Goal: Task Accomplishment & Management: Manage account settings

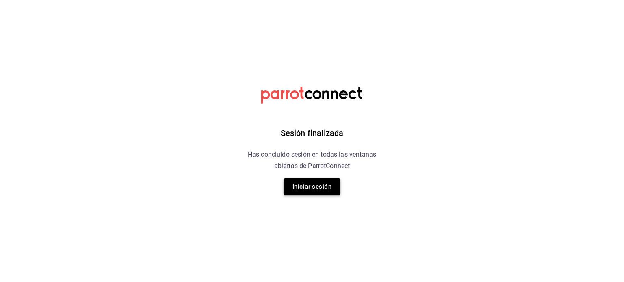
click at [321, 195] on button "Iniciar sesión" at bounding box center [311, 186] width 57 height 17
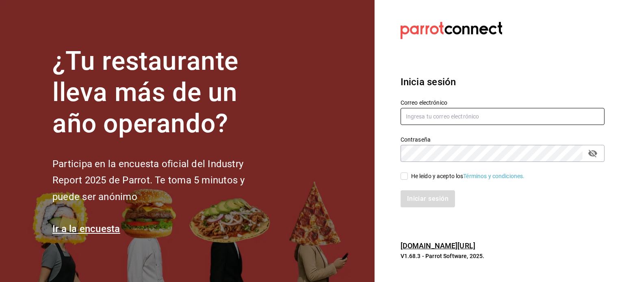
click at [417, 120] on input "text" at bounding box center [502, 116] width 204 height 17
type input "jesus_durzo_infonavit@lapitzota.com"
click at [406, 176] on input "He leído y acepto los Términos y condiciones." at bounding box center [403, 176] width 7 height 7
checkbox input "true"
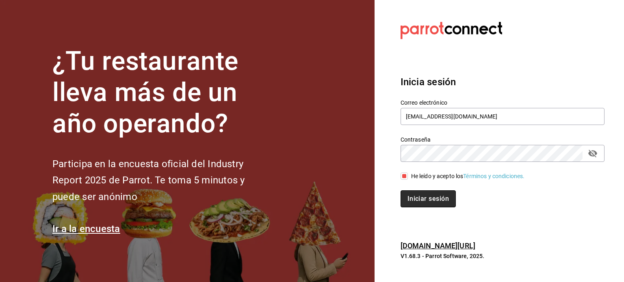
click at [416, 202] on button "Iniciar sesión" at bounding box center [427, 198] width 55 height 17
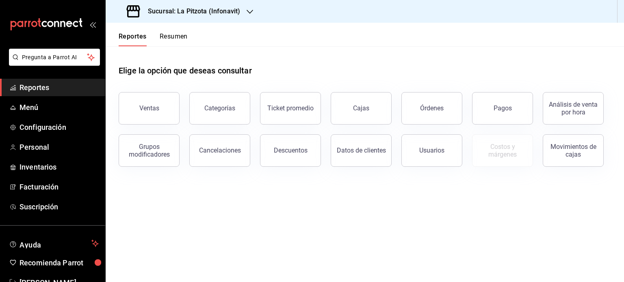
click at [173, 36] on button "Resumen" at bounding box center [174, 39] width 28 height 14
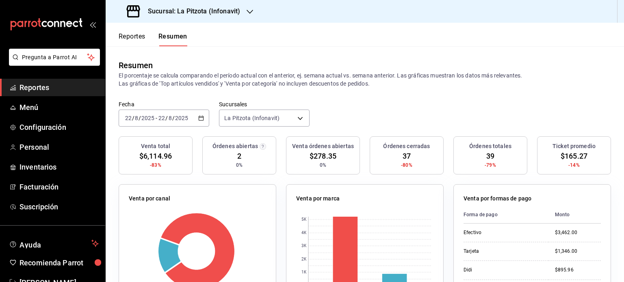
click at [201, 117] on icon "button" at bounding box center [201, 118] width 6 height 6
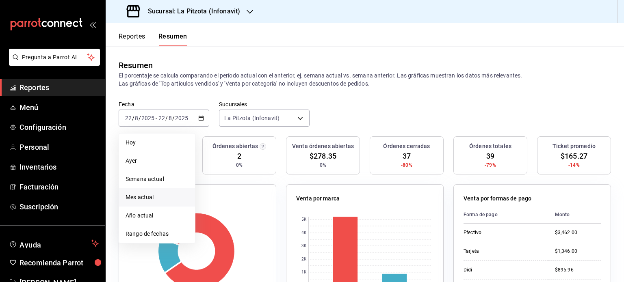
click at [162, 195] on span "Mes actual" at bounding box center [156, 197] width 63 height 9
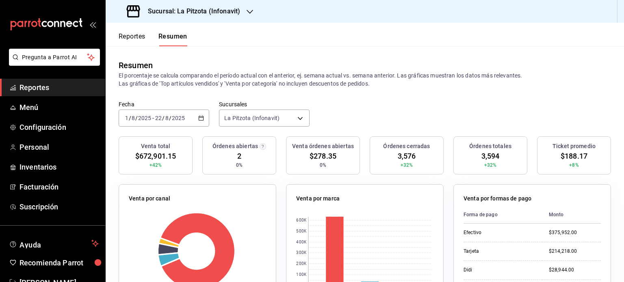
click at [135, 39] on button "Reportes" at bounding box center [132, 39] width 27 height 14
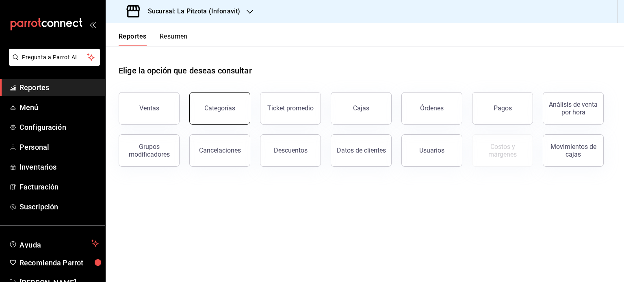
click at [210, 113] on button "Categorías" at bounding box center [219, 108] width 61 height 32
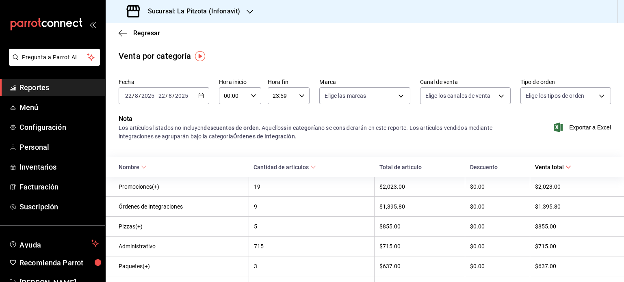
click at [203, 98] on div "[DATE] [DATE] - [DATE] [DATE]" at bounding box center [164, 95] width 91 height 17
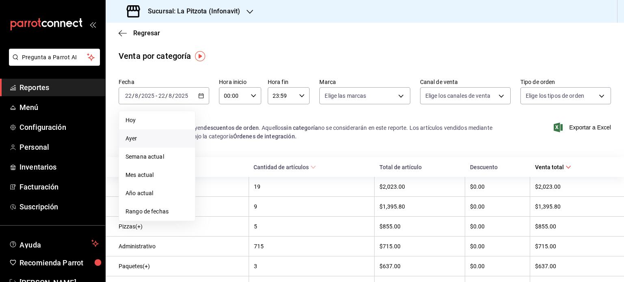
click at [160, 137] on span "Ayer" at bounding box center [156, 138] width 63 height 9
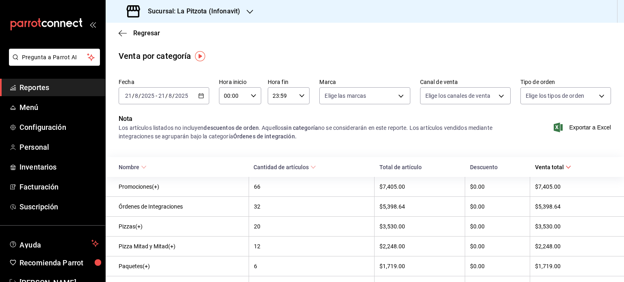
click at [201, 98] on \(Stroke\) "button" at bounding box center [201, 96] width 5 height 4
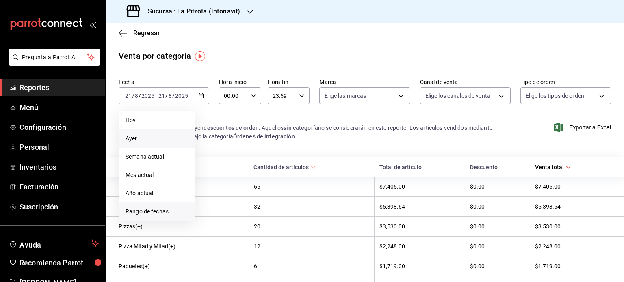
click at [149, 208] on span "Rango de fechas" at bounding box center [156, 212] width 63 height 9
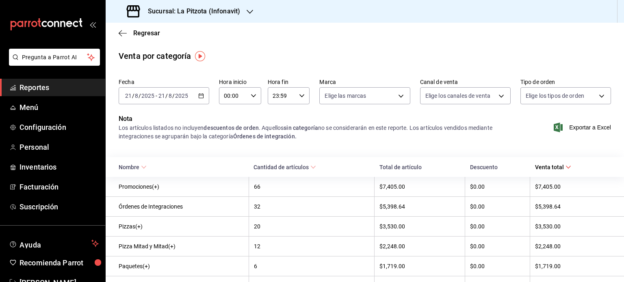
click at [285, 39] on div "Regresar" at bounding box center [365, 33] width 518 height 21
click at [120, 35] on icon "button" at bounding box center [123, 33] width 8 height 7
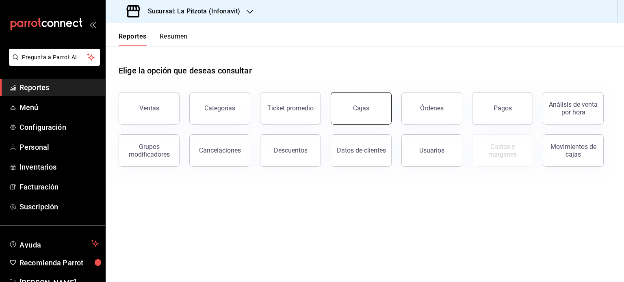
click at [370, 104] on button "Cajas" at bounding box center [361, 108] width 61 height 32
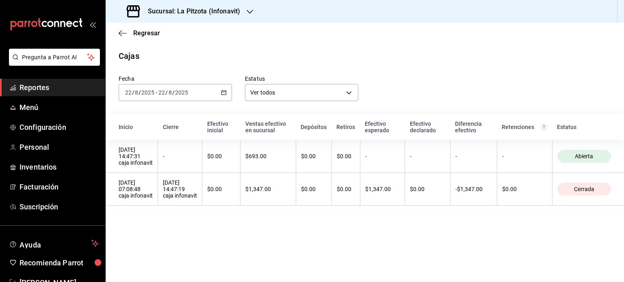
click at [224, 93] on icon "button" at bounding box center [224, 93] width 6 height 6
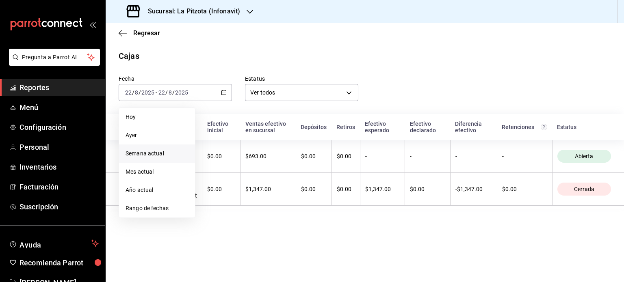
click at [135, 152] on span "Semana actual" at bounding box center [156, 153] width 63 height 9
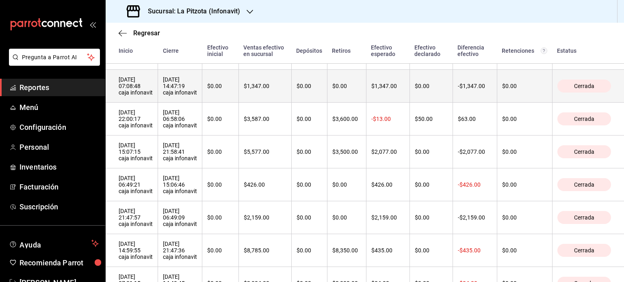
scroll to position [130, 0]
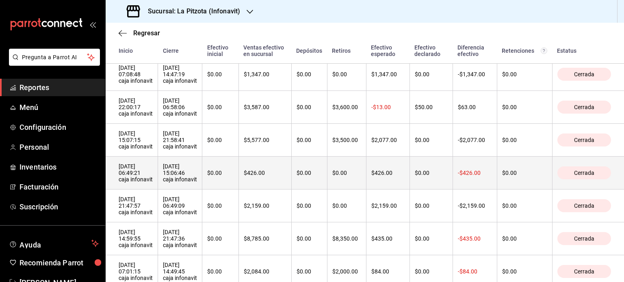
click at [179, 177] on div "21/08/2025 15:06:46 caja infonavit" at bounding box center [180, 172] width 34 height 19
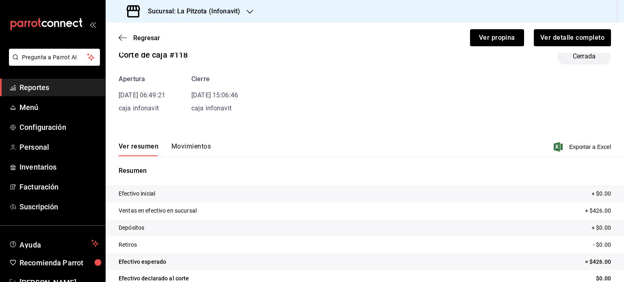
scroll to position [49, 0]
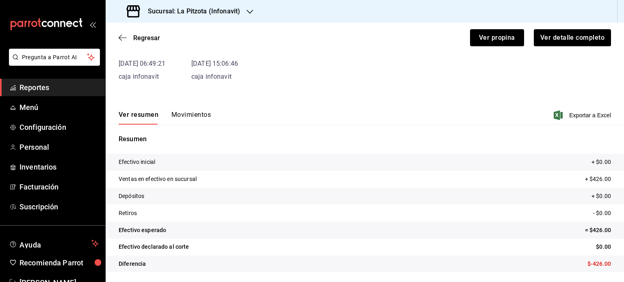
click at [198, 114] on button "Movimientos" at bounding box center [190, 118] width 39 height 14
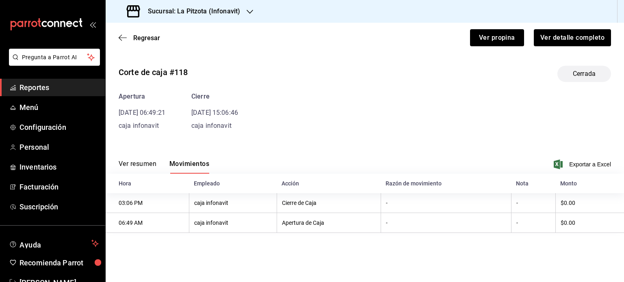
click at [138, 159] on div "Ver resumen Movimientos Exportar a Excel" at bounding box center [365, 162] width 518 height 24
click at [136, 163] on button "Ver resumen" at bounding box center [138, 167] width 38 height 14
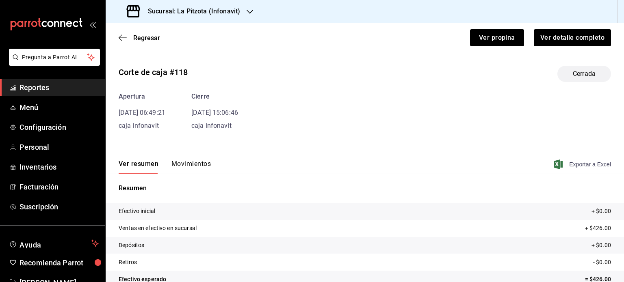
scroll to position [49, 0]
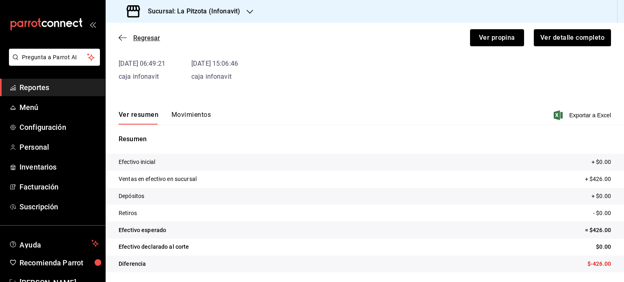
click at [124, 35] on icon "button" at bounding box center [123, 37] width 8 height 7
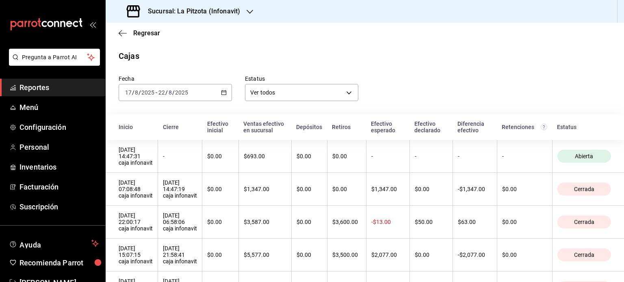
click at [117, 30] on div "Regresar" at bounding box center [365, 33] width 518 height 21
click at [119, 31] on icon "button" at bounding box center [123, 33] width 8 height 7
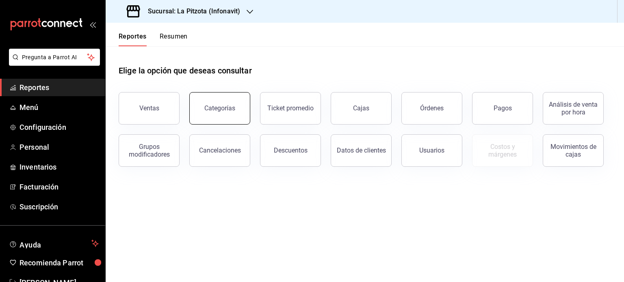
click at [234, 117] on button "Categorías" at bounding box center [219, 108] width 61 height 32
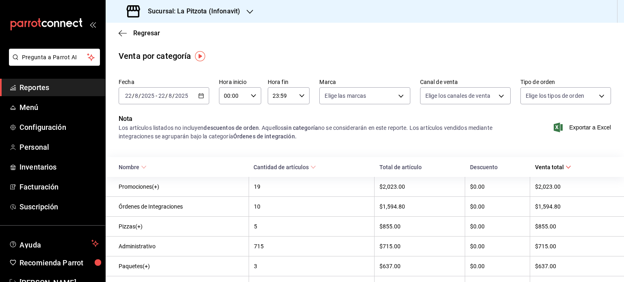
click at [201, 97] on icon "button" at bounding box center [201, 96] width 6 height 6
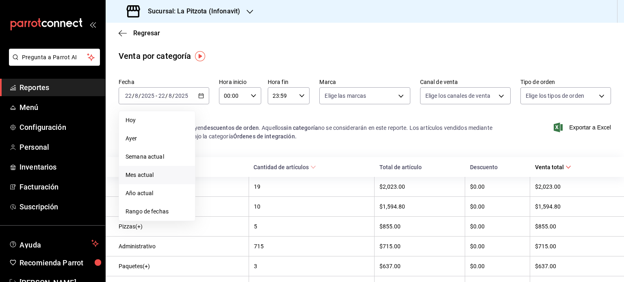
click at [138, 177] on span "Mes actual" at bounding box center [156, 175] width 63 height 9
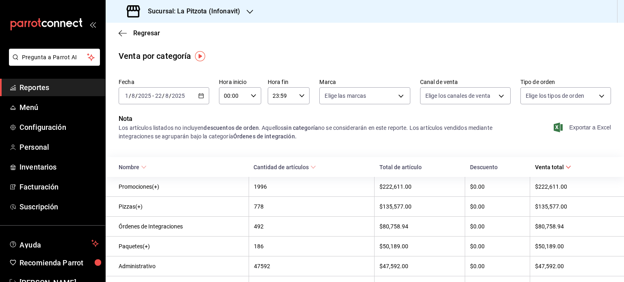
click at [585, 127] on span "Exportar a Excel" at bounding box center [583, 128] width 56 height 10
click at [117, 30] on div "Regresar" at bounding box center [365, 33] width 518 height 21
click at [123, 34] on icon "button" at bounding box center [123, 33] width 8 height 7
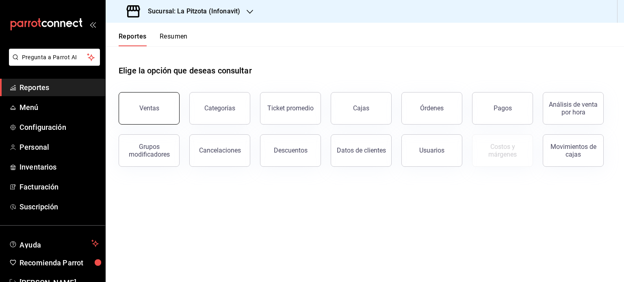
click at [149, 110] on div "Ventas" at bounding box center [149, 108] width 20 height 8
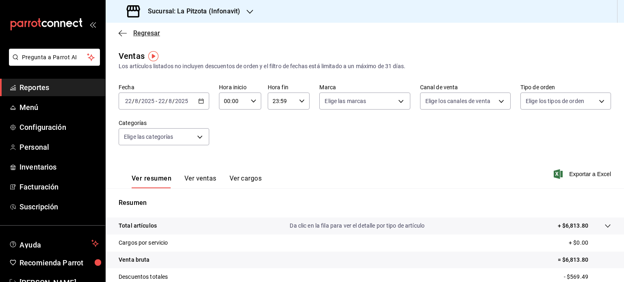
click at [127, 35] on span "Regresar" at bounding box center [139, 33] width 41 height 8
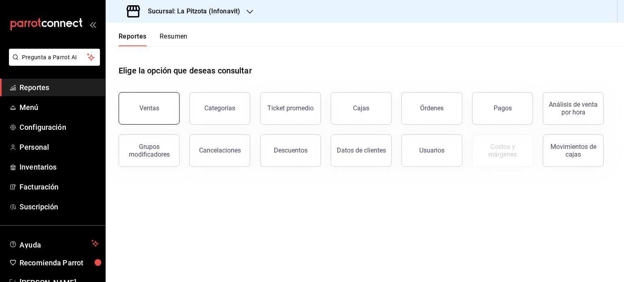
click at [151, 108] on div "Ventas" at bounding box center [149, 108] width 20 height 8
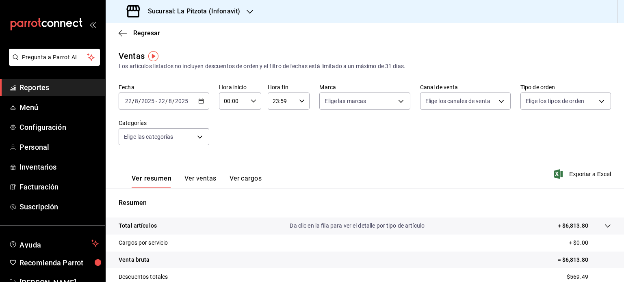
click at [201, 97] on div "[DATE] [DATE] - [DATE] [DATE]" at bounding box center [164, 101] width 91 height 17
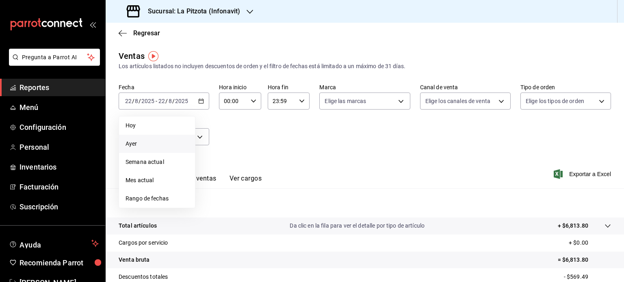
click at [150, 141] on span "Ayer" at bounding box center [156, 144] width 63 height 9
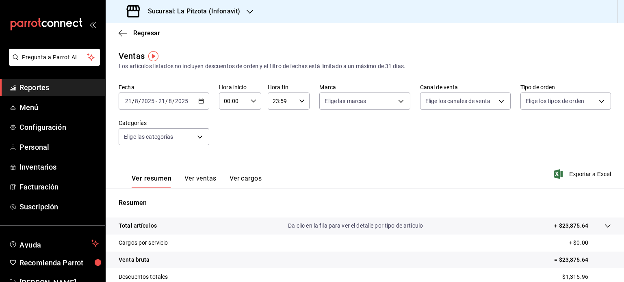
click at [197, 184] on button "Ver ventas" at bounding box center [200, 182] width 32 height 14
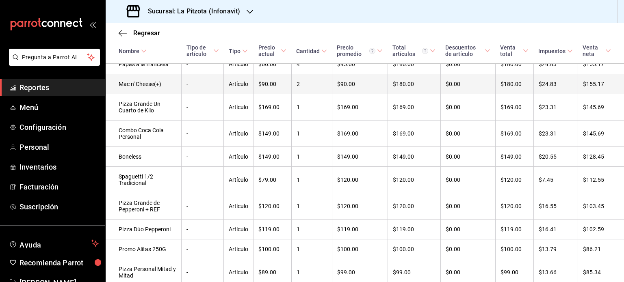
scroll to position [987, 0]
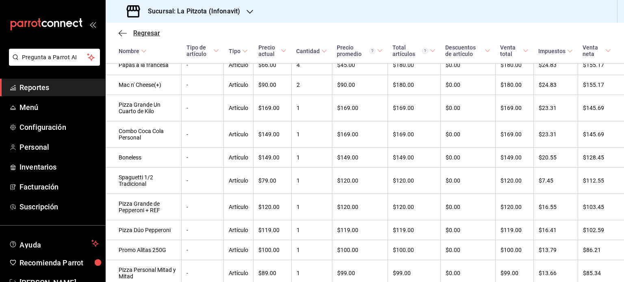
click at [119, 31] on icon "button" at bounding box center [123, 33] width 8 height 7
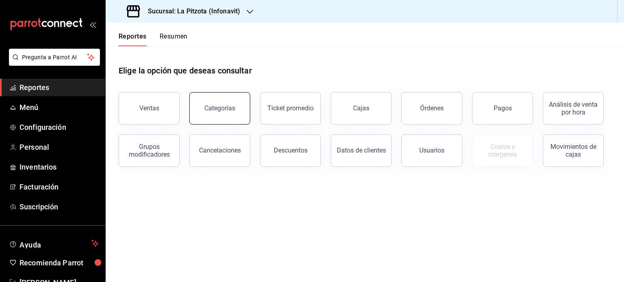
click at [207, 99] on button "Categorías" at bounding box center [219, 108] width 61 height 32
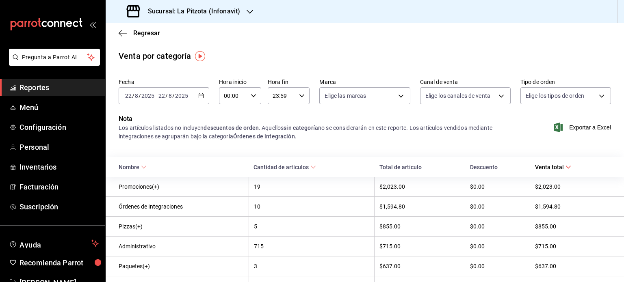
click at [201, 95] on icon "button" at bounding box center [201, 96] width 6 height 6
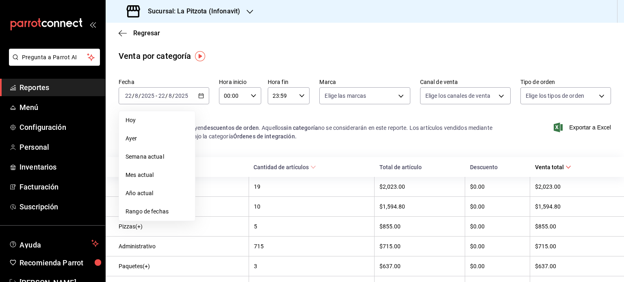
click at [247, 15] on div at bounding box center [250, 11] width 6 height 9
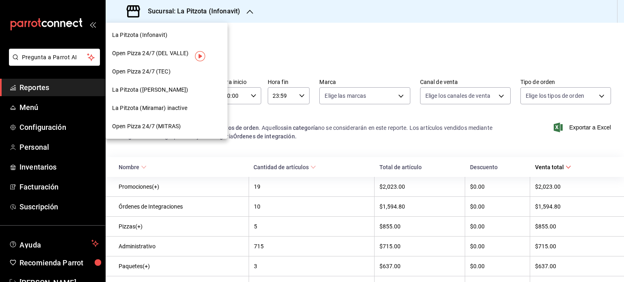
drag, startPoint x: 154, startPoint y: 107, endPoint x: 132, endPoint y: 53, distance: 58.2
click at [132, 53] on nav "La Pitzota (Infonavit) Open Pizza 24/7 (DEL [PERSON_NAME]) Open Pizza 24/7 (TEC…" at bounding box center [167, 81] width 122 height 116
click at [141, 110] on span "La Pitzota (Miramar) inactive" at bounding box center [149, 108] width 75 height 9
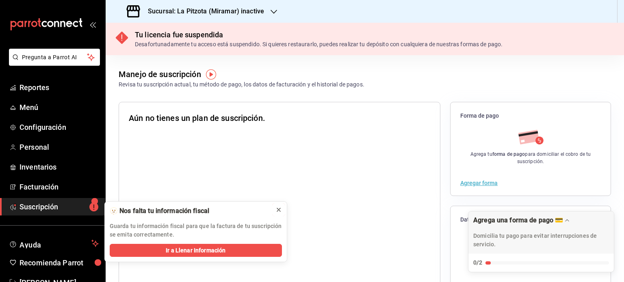
click at [280, 210] on icon at bounding box center [278, 210] width 6 height 6
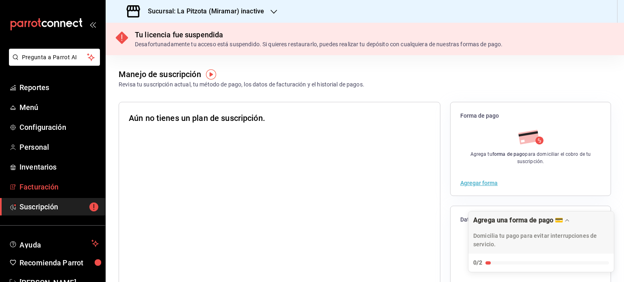
scroll to position [24, 0]
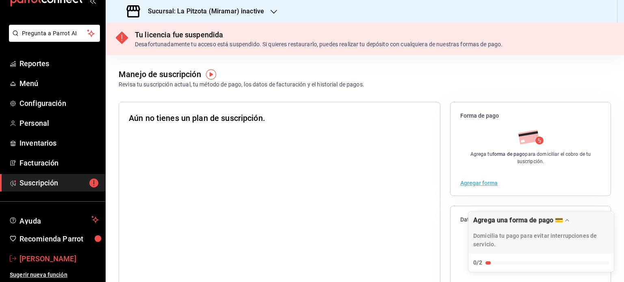
click at [62, 259] on span "[PERSON_NAME]" at bounding box center [58, 258] width 79 height 11
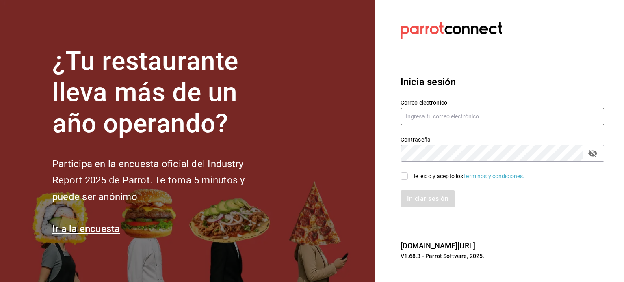
click at [436, 112] on input "text" at bounding box center [502, 116] width 204 height 17
type input "jesusd.miramar@gmail.com"
click at [403, 180] on label "He leído y acepto los Términos y condiciones." at bounding box center [462, 176] width 124 height 9
click at [403, 180] on input "He leído y acepto los Términos y condiciones." at bounding box center [403, 176] width 7 height 7
checkbox input "true"
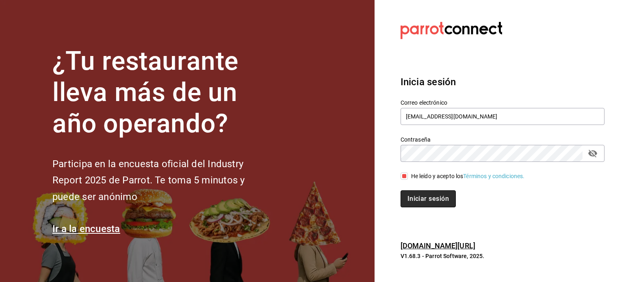
click at [426, 204] on button "Iniciar sesión" at bounding box center [427, 198] width 55 height 17
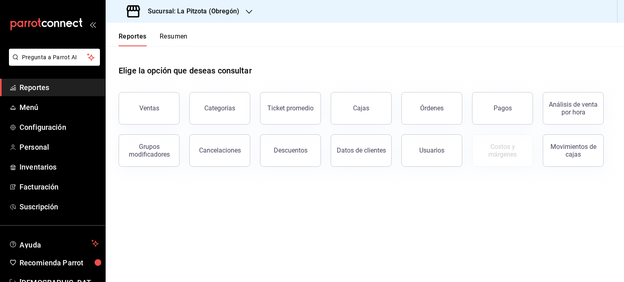
click at [234, 6] on div "Sucursal: La Pitzota (Obregón)" at bounding box center [183, 11] width 143 height 23
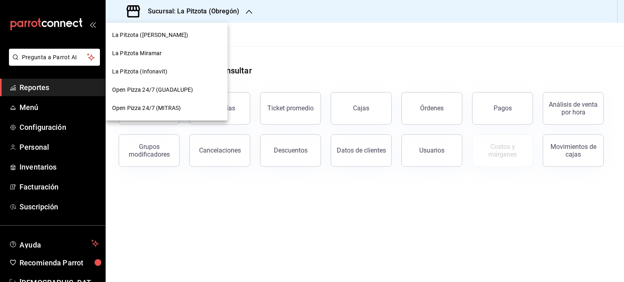
click at [162, 58] on div "La Pitzota Miramar" at bounding box center [167, 53] width 122 height 18
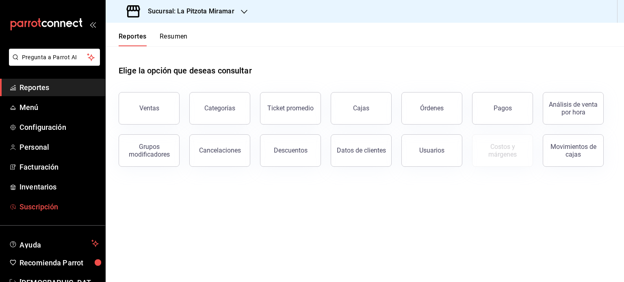
click at [29, 205] on span "Suscripción" at bounding box center [58, 206] width 79 height 11
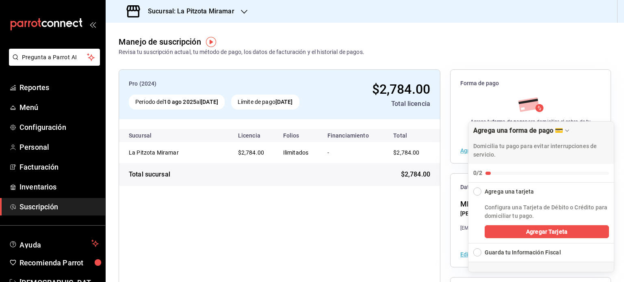
click at [272, 237] on div "Pro (2024) Periodo del 10 ago 2025 al 10 sep 2025 Límite de pago 10 sep 2025 $2…" at bounding box center [280, 220] width 322 height 302
click at [34, 89] on span "Reportes" at bounding box center [58, 87] width 79 height 11
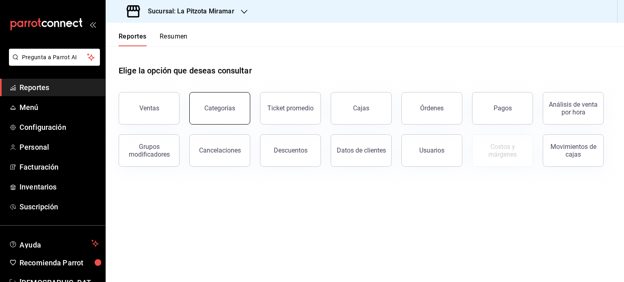
click at [202, 110] on button "Categorías" at bounding box center [219, 108] width 61 height 32
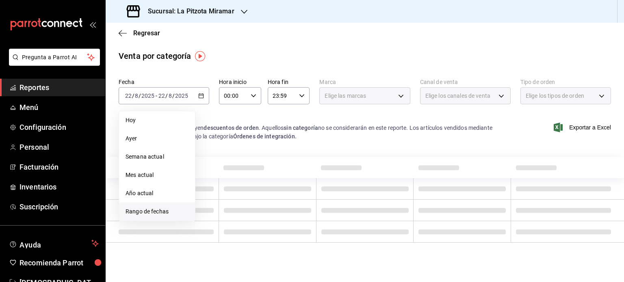
click at [156, 215] on span "Rango de fechas" at bounding box center [156, 212] width 63 height 9
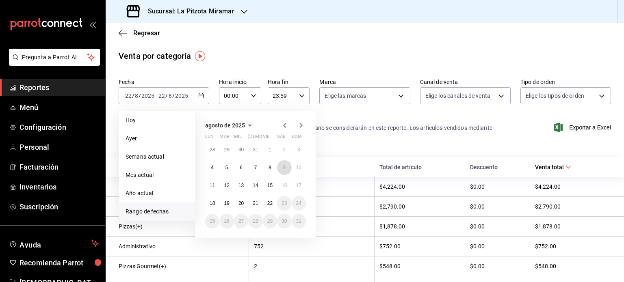
click at [285, 170] on abbr "9" at bounding box center [284, 168] width 3 height 6
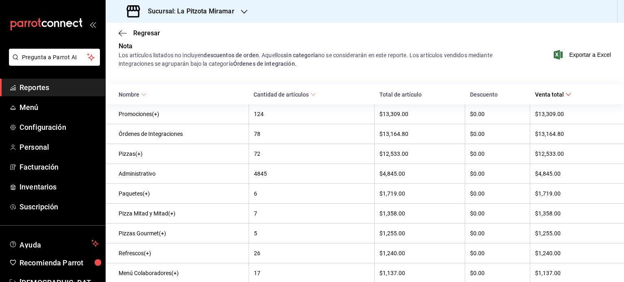
scroll to position [73, 0]
click at [283, 174] on div "4845" at bounding box center [312, 173] width 116 height 6
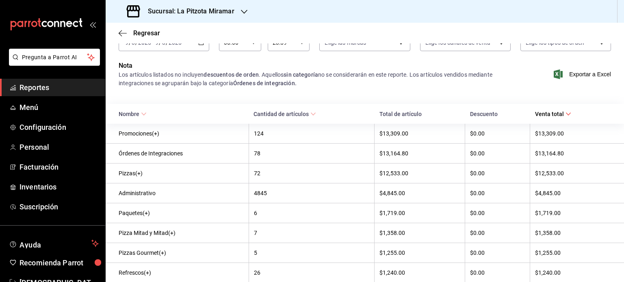
scroll to position [24, 0]
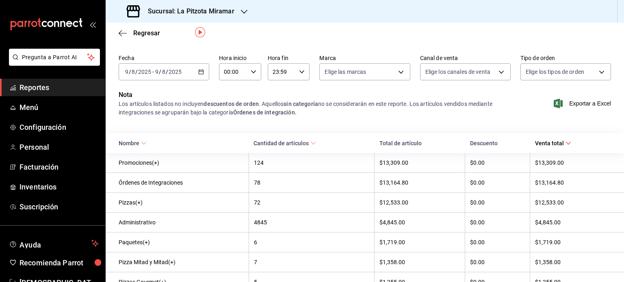
click at [200, 74] on icon "button" at bounding box center [201, 72] width 6 height 6
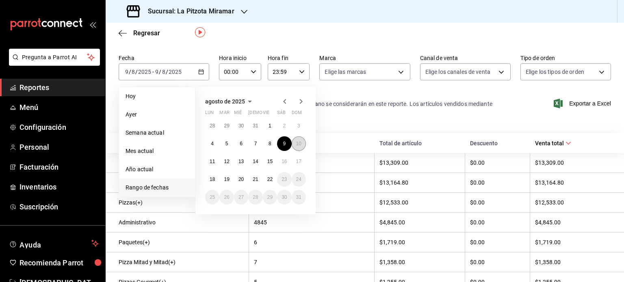
click at [296, 147] on button "10" at bounding box center [299, 143] width 14 height 15
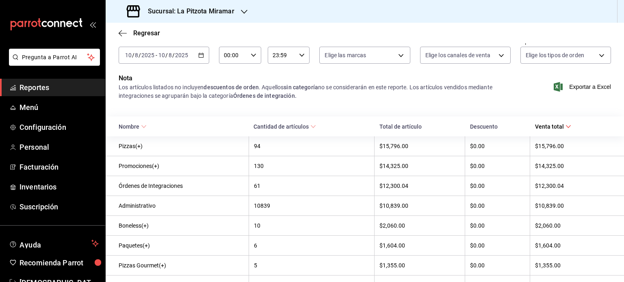
scroll to position [42, 0]
click at [119, 32] on icon "button" at bounding box center [120, 33] width 3 height 6
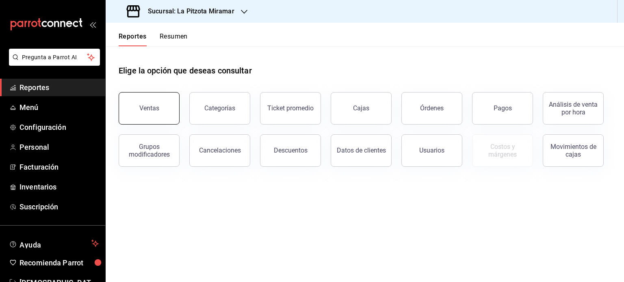
click at [140, 104] on button "Ventas" at bounding box center [149, 108] width 61 height 32
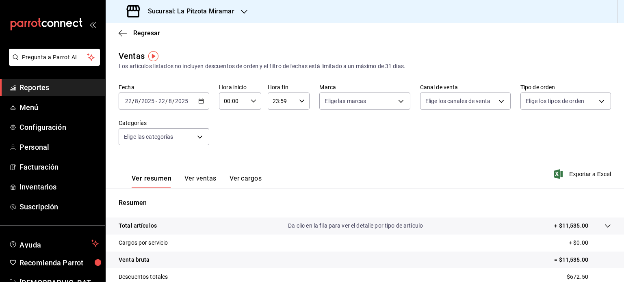
click at [199, 101] on \(Stroke\) "button" at bounding box center [201, 101] width 5 height 4
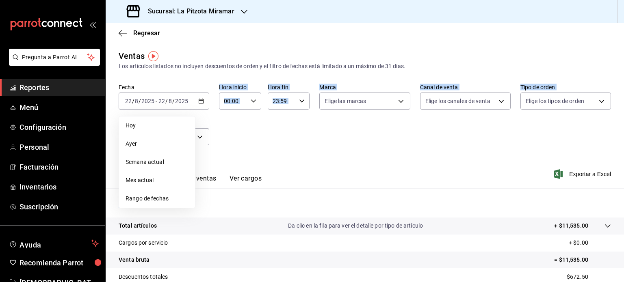
drag, startPoint x: 201, startPoint y: 101, endPoint x: 155, endPoint y: 214, distance: 122.4
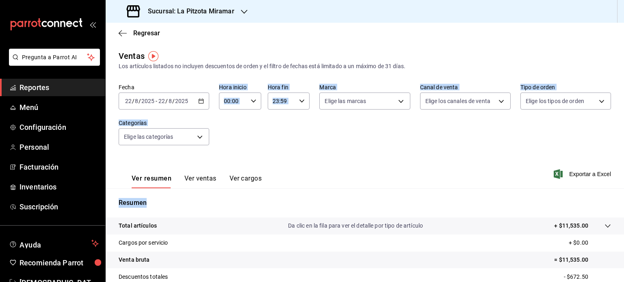
click at [201, 99] on \(Stroke\) "button" at bounding box center [201, 101] width 5 height 4
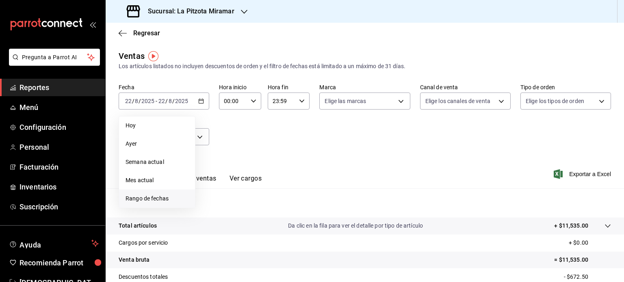
click at [154, 199] on span "Rango de fechas" at bounding box center [156, 199] width 63 height 9
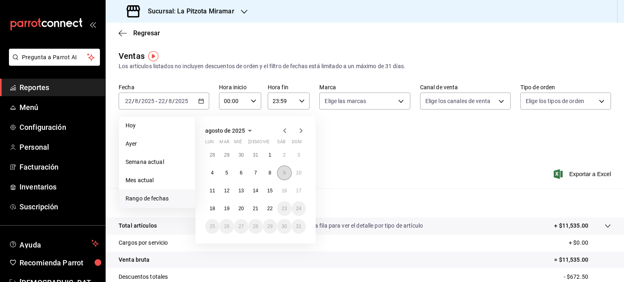
click at [286, 174] on button "9" at bounding box center [284, 173] width 14 height 15
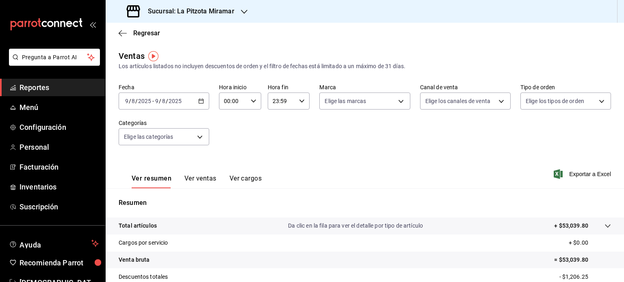
click at [214, 182] on button "Ver ventas" at bounding box center [200, 182] width 32 height 14
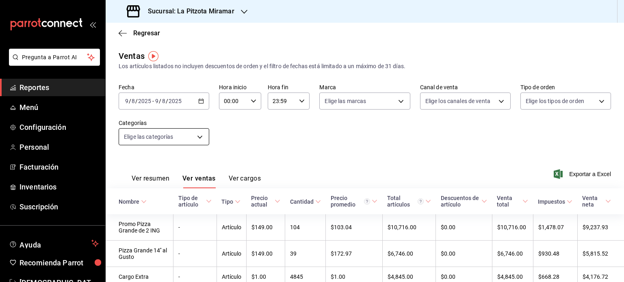
click at [198, 138] on body "Pregunta a Parrot AI Reportes Menú Configuración Personal Facturación Inventari…" at bounding box center [312, 141] width 624 height 282
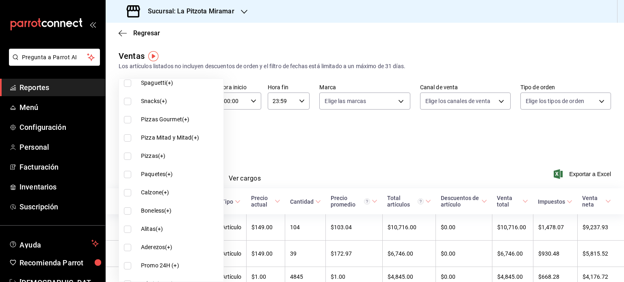
scroll to position [721, 0]
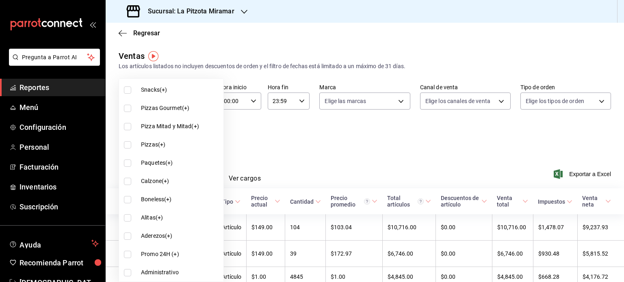
click at [164, 274] on span "Administrativo" at bounding box center [180, 272] width 79 height 9
type input "dd9889c4-e1d0-43d8-80ad-0773dccf4185"
checkbox input "true"
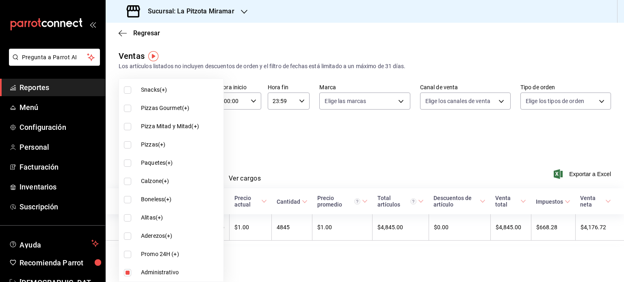
click at [322, 138] on div at bounding box center [312, 141] width 624 height 282
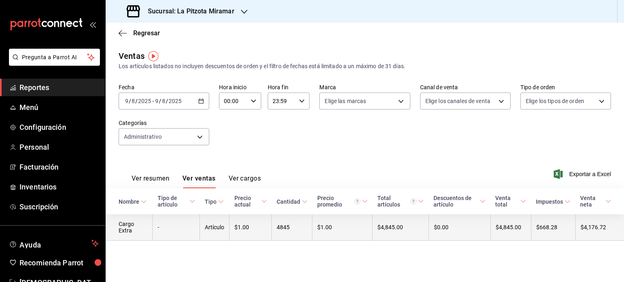
click at [310, 229] on td "4845" at bounding box center [292, 227] width 41 height 26
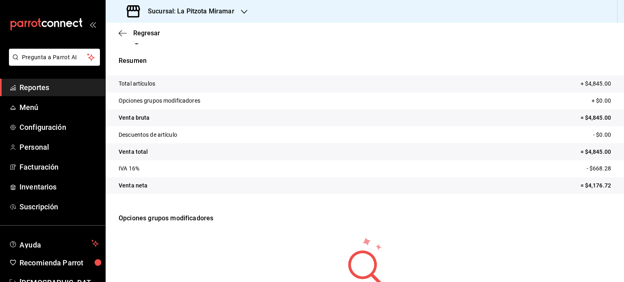
scroll to position [8, 0]
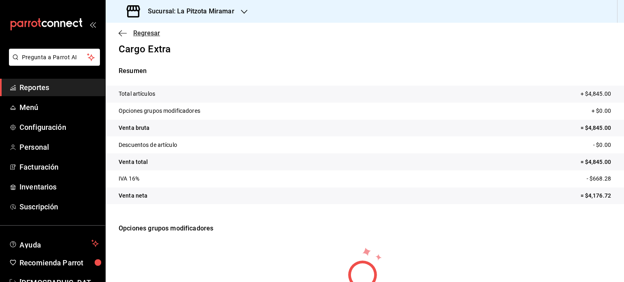
click at [120, 30] on icon "button" at bounding box center [123, 33] width 8 height 7
click at [120, 35] on icon "button" at bounding box center [123, 33] width 8 height 7
click at [147, 32] on span "Regresar" at bounding box center [146, 33] width 27 height 8
click at [117, 32] on div "Regresar" at bounding box center [365, 33] width 518 height 21
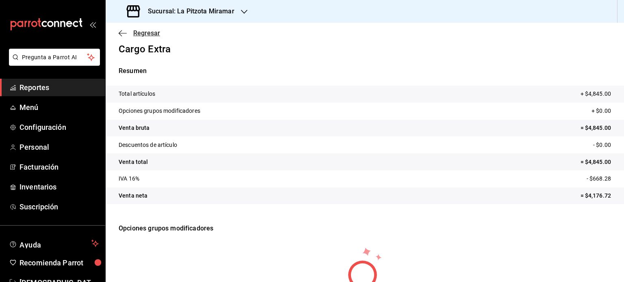
click at [146, 31] on span "Regresar" at bounding box center [146, 33] width 27 height 8
click at [146, 30] on span "Regresar" at bounding box center [146, 33] width 27 height 8
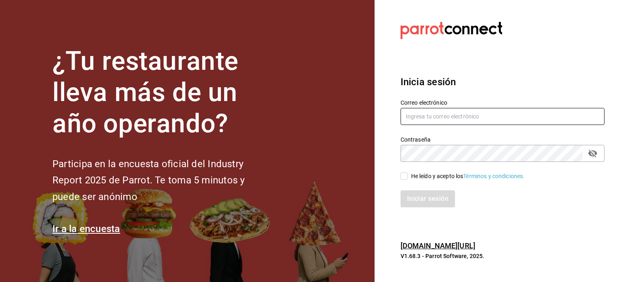
click at [414, 115] on input "text" at bounding box center [502, 116] width 204 height 17
type input "1"
type input "jesusd.miramar@gmail.com"
click at [405, 177] on input "He leído y acepto los Términos y condiciones." at bounding box center [403, 176] width 7 height 7
checkbox input "true"
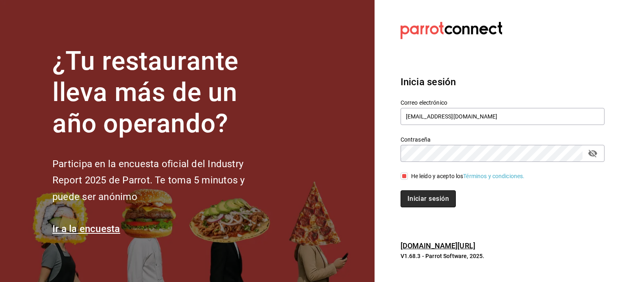
click at [416, 198] on button "Iniciar sesión" at bounding box center [427, 198] width 55 height 17
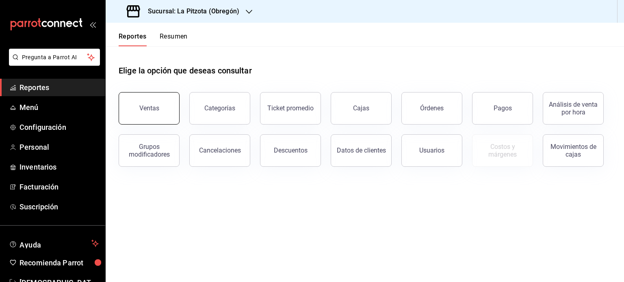
click at [146, 107] on div "Ventas" at bounding box center [149, 108] width 20 height 8
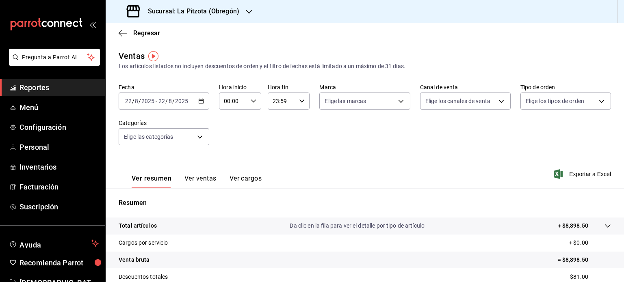
click at [156, 97] on div "[DATE] [DATE] - [DATE] [DATE]" at bounding box center [164, 101] width 91 height 17
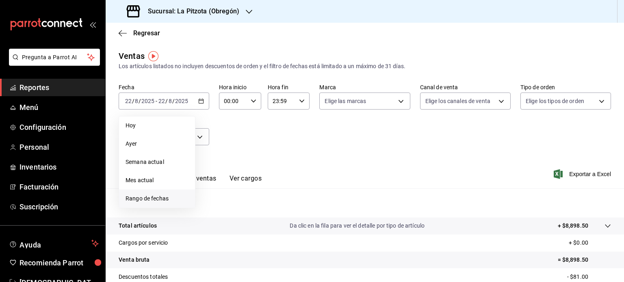
click at [143, 201] on span "Rango de fechas" at bounding box center [156, 199] width 63 height 9
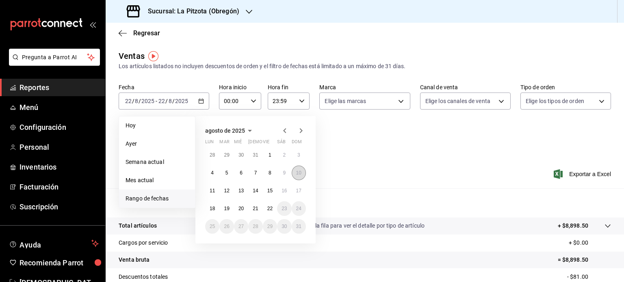
click at [294, 169] on button "10" at bounding box center [299, 173] width 14 height 15
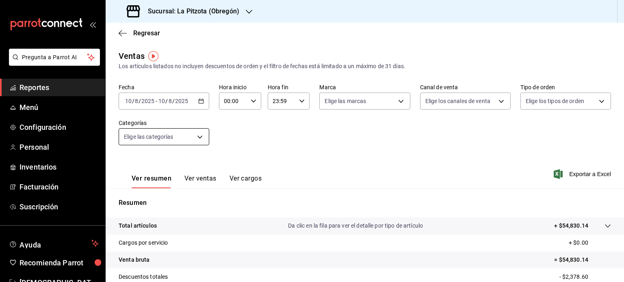
click at [199, 139] on body "Pregunta a Parrot AI Reportes Menú Configuración Personal Inventarios Facturaci…" at bounding box center [312, 141] width 624 height 282
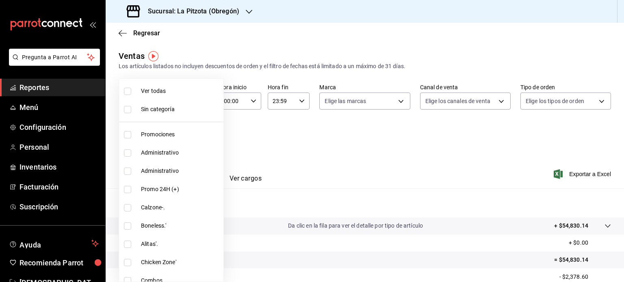
click at [168, 155] on span "Administrativo" at bounding box center [180, 153] width 79 height 9
type input "bbf42c9a-c3c9-4468-8298-f260f69fbe9a"
checkbox input "true"
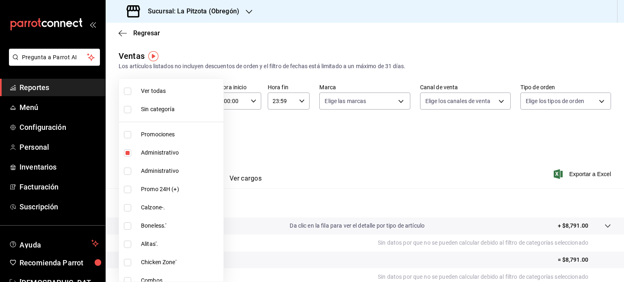
click at [161, 167] on span "Administrativo" at bounding box center [180, 171] width 79 height 9
type input "bbf42c9a-c3c9-4468-8298-f260f69fbe9a,bfdae432-2cb3-4ee0-b11e-b3850e85665b"
checkbox input "true"
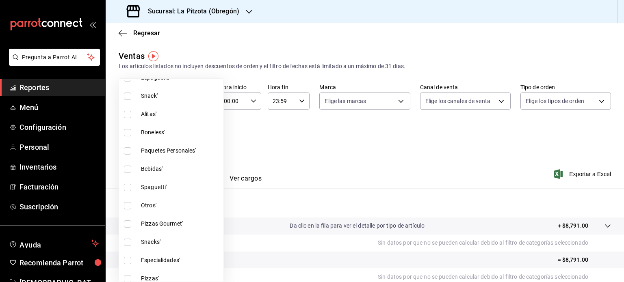
scroll to position [921, 0]
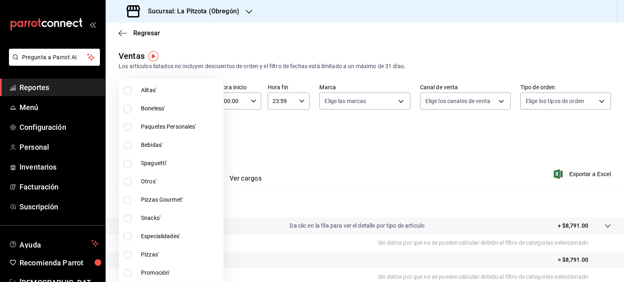
click at [338, 170] on div at bounding box center [312, 141] width 624 height 282
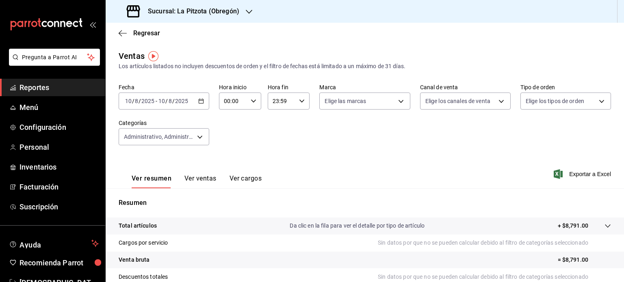
click at [200, 182] on button "Ver ventas" at bounding box center [200, 182] width 32 height 14
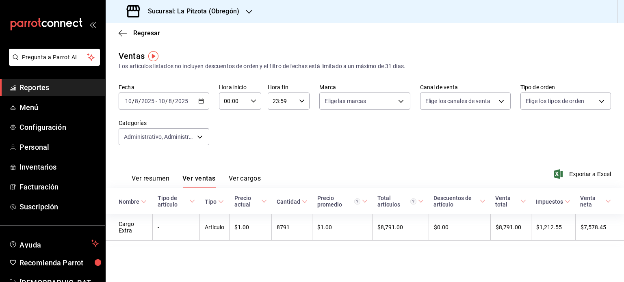
click at [201, 102] on icon "button" at bounding box center [201, 101] width 6 height 6
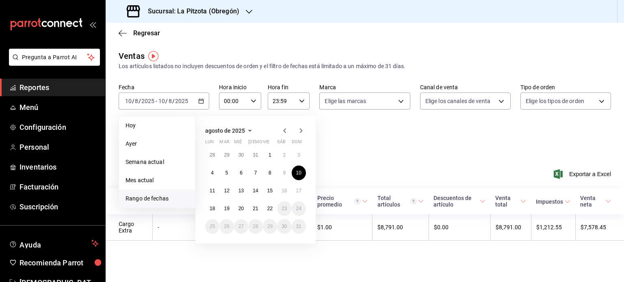
click at [362, 143] on div "Fecha 2025-08-10 10 / 8 / 2025 - 2025-08-10 10 / 8 / 2025 Hoy Ayer Semana actua…" at bounding box center [365, 119] width 492 height 71
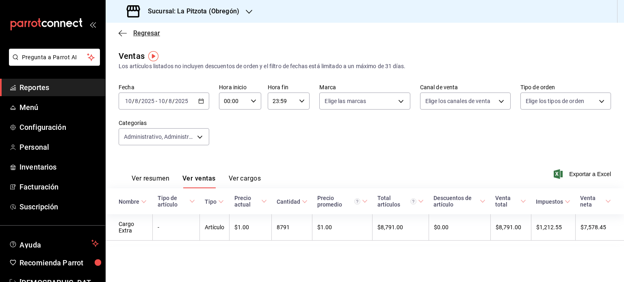
click at [120, 33] on icon "button" at bounding box center [123, 33] width 8 height 7
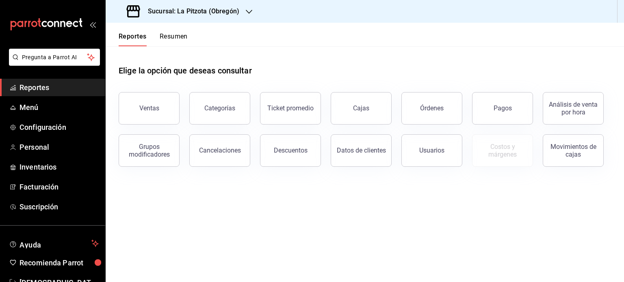
click at [167, 38] on button "Resumen" at bounding box center [174, 39] width 28 height 14
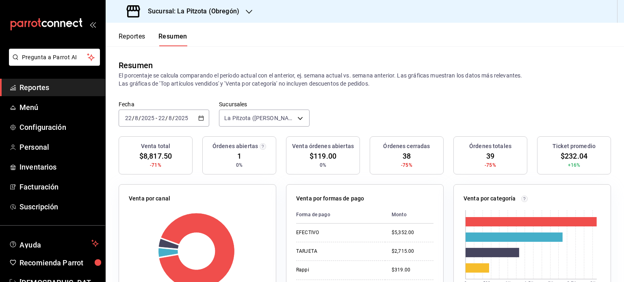
click at [136, 39] on button "Reportes" at bounding box center [132, 39] width 27 height 14
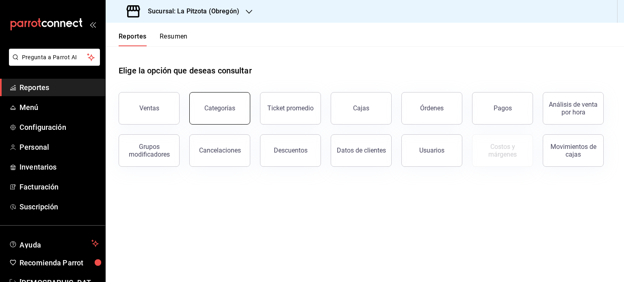
click at [200, 110] on button "Categorías" at bounding box center [219, 108] width 61 height 32
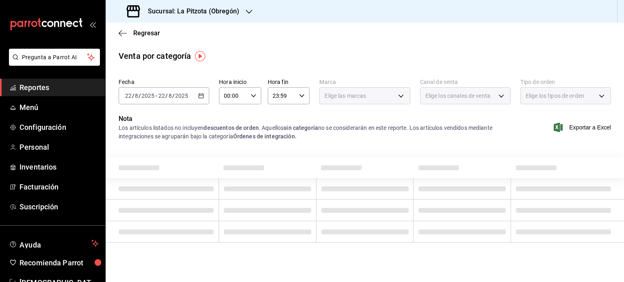
click at [201, 95] on icon "button" at bounding box center [201, 96] width 6 height 6
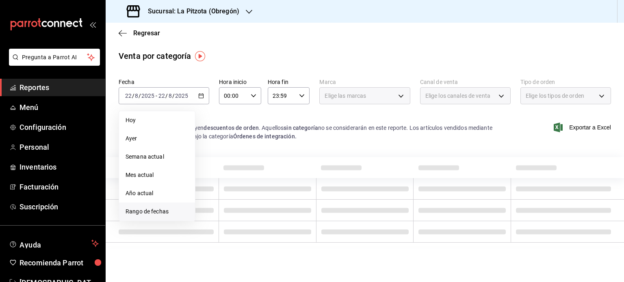
click at [158, 209] on span "Rango de fechas" at bounding box center [156, 212] width 63 height 9
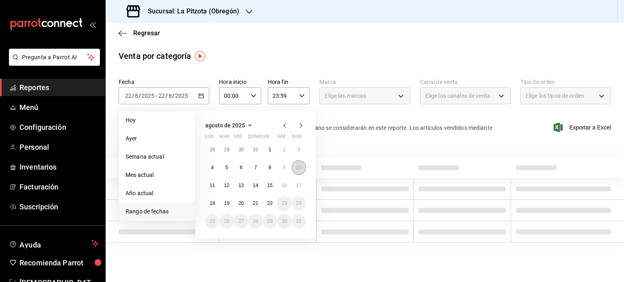
click at [296, 167] on abbr "10" at bounding box center [298, 168] width 5 height 6
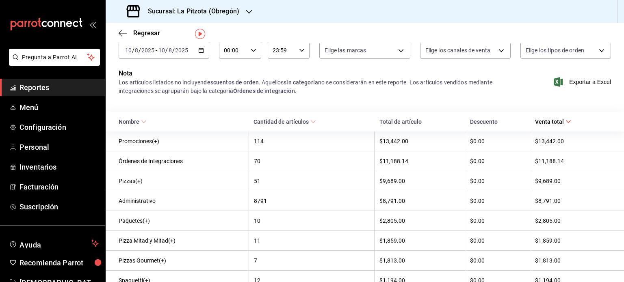
scroll to position [16, 0]
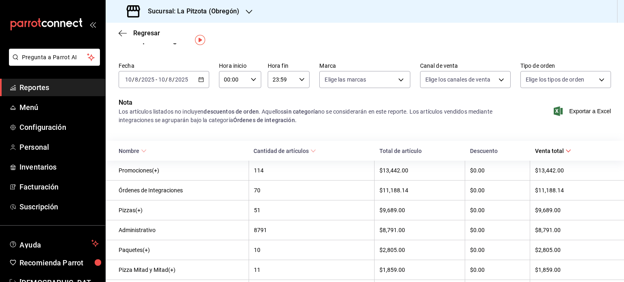
click at [246, 7] on div at bounding box center [249, 11] width 6 height 9
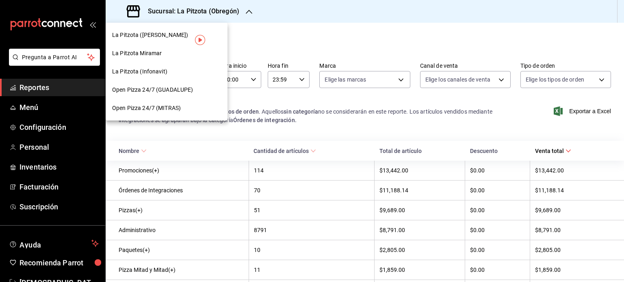
click at [174, 48] on div "La Pitzota Miramar" at bounding box center [167, 53] width 122 height 18
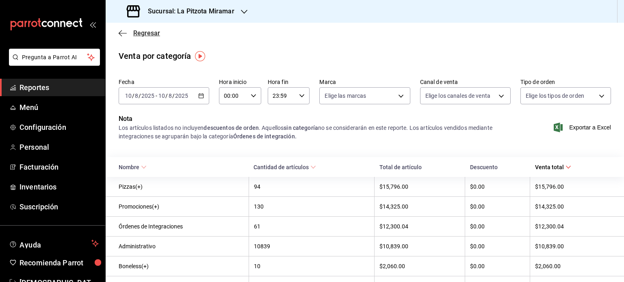
click at [119, 32] on icon "button" at bounding box center [123, 33] width 8 height 7
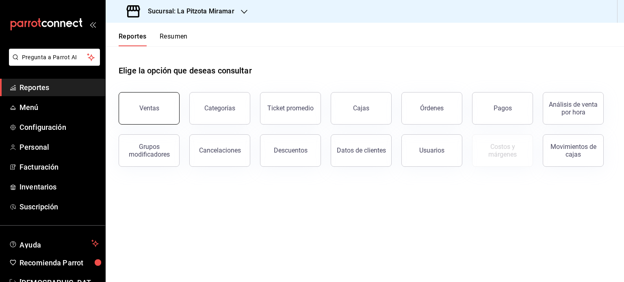
click at [141, 108] on div "Ventas" at bounding box center [149, 108] width 20 height 8
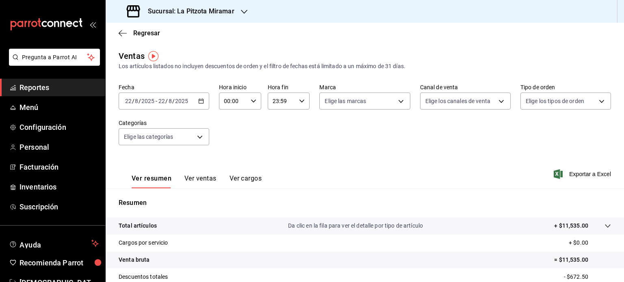
click at [199, 104] on div "[DATE] [DATE] - [DATE] [DATE]" at bounding box center [164, 101] width 91 height 17
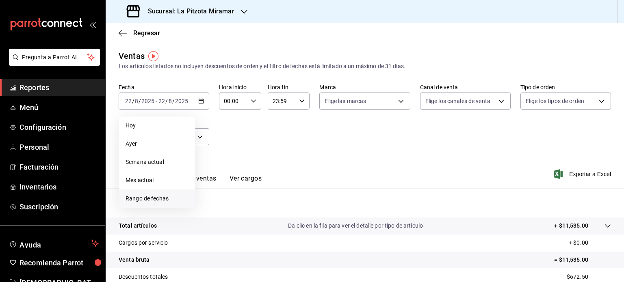
click at [166, 191] on li "Rango de fechas" at bounding box center [157, 199] width 76 height 18
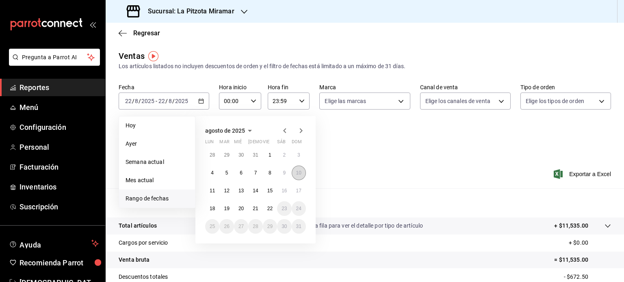
click at [300, 172] on abbr "10" at bounding box center [298, 173] width 5 height 6
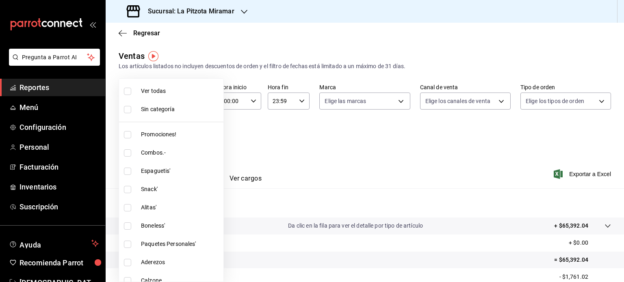
click at [193, 143] on body "Pregunta a Parrot AI Reportes Menú Configuración Personal Facturación Inventari…" at bounding box center [312, 141] width 624 height 282
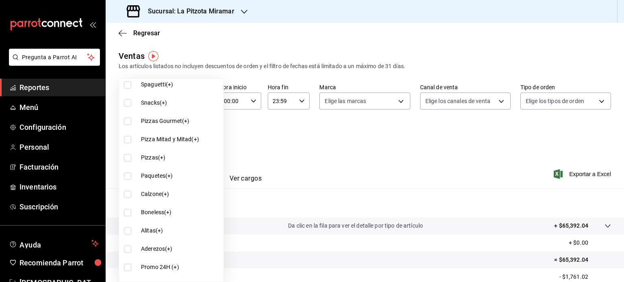
scroll to position [721, 0]
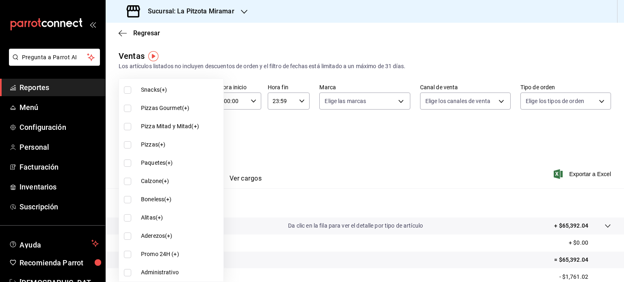
click at [162, 266] on li "Administrativo" at bounding box center [171, 273] width 104 height 18
type input "dd9889c4-e1d0-43d8-80ad-0773dccf4185"
checkbox input "true"
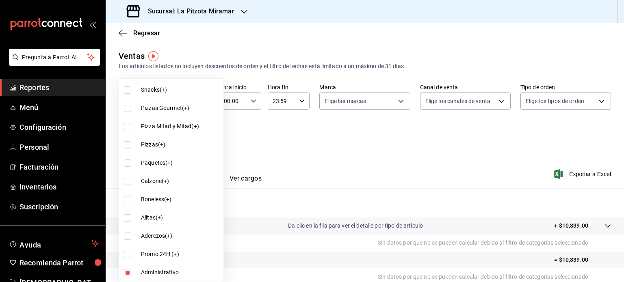
click at [313, 158] on div at bounding box center [312, 141] width 624 height 282
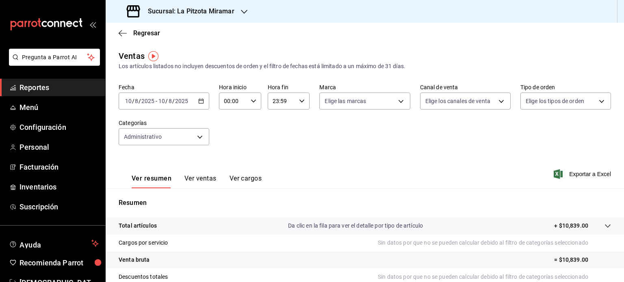
click at [214, 177] on button "Ver ventas" at bounding box center [200, 182] width 32 height 14
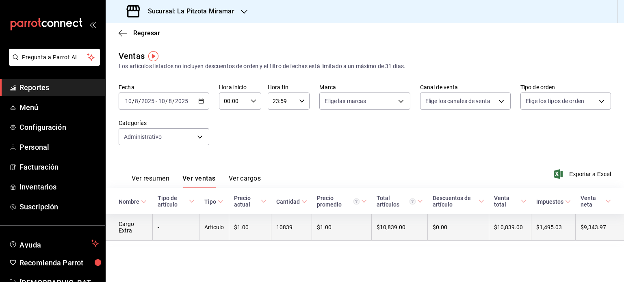
click at [282, 232] on td "10839" at bounding box center [291, 227] width 41 height 26
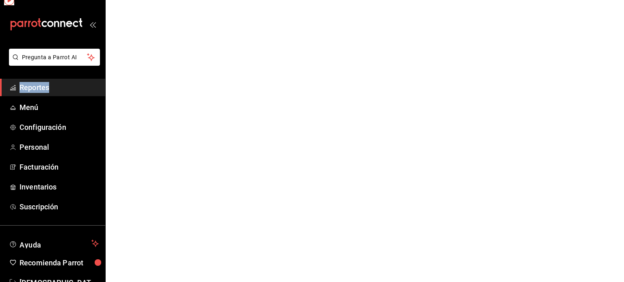
click at [282, 0] on html "Pregunta a Parrot AI Reportes Menú Configuración Personal Facturación Inventari…" at bounding box center [312, 0] width 624 height 0
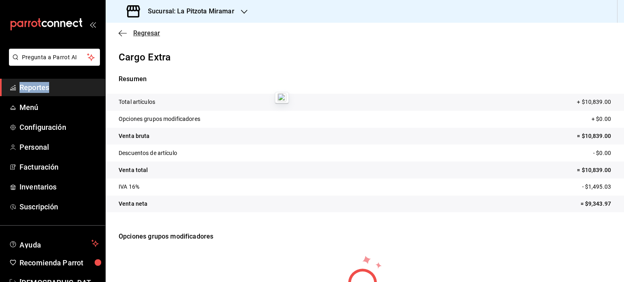
click at [121, 35] on icon "button" at bounding box center [123, 33] width 8 height 7
click at [119, 34] on icon "button" at bounding box center [120, 33] width 3 height 6
click at [242, 9] on icon "button" at bounding box center [244, 12] width 6 height 6
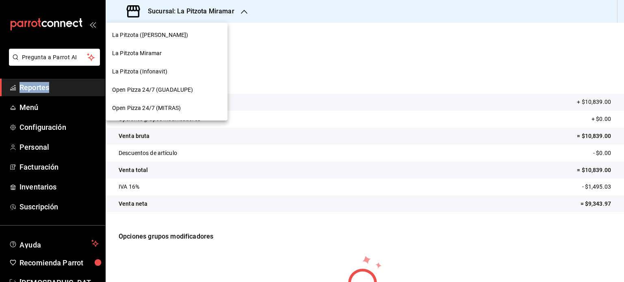
click at [165, 63] on div "La Pitzota (Infonavit)" at bounding box center [167, 72] width 122 height 18
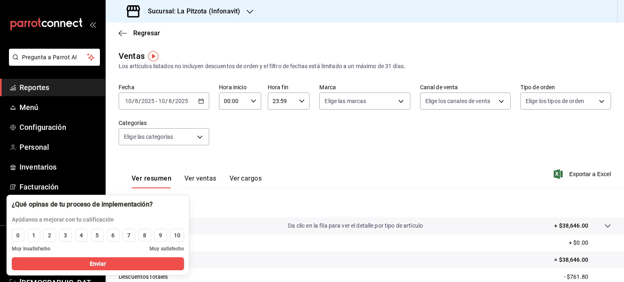
click at [279, 171] on div "Ver resumen Ver ventas Ver cargos Exportar a Excel" at bounding box center [365, 171] width 518 height 33
click at [272, 149] on div "Fecha 2025-08-10 10 / 8 / 2025 - 2025-08-10 10 / 8 / 2025 Hora inicio 00:00 Hor…" at bounding box center [365, 119] width 492 height 71
click at [183, 134] on body "Pregunta a Parrot AI Reportes Menú Configuración Personal Inventarios Facturaci…" at bounding box center [312, 141] width 624 height 282
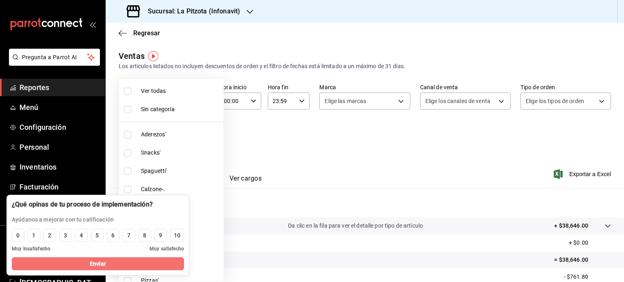
click at [171, 268] on button "Enviar" at bounding box center [98, 263] width 172 height 13
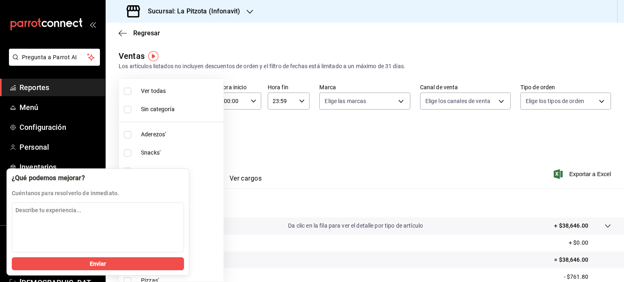
click at [255, 156] on div at bounding box center [312, 141] width 624 height 282
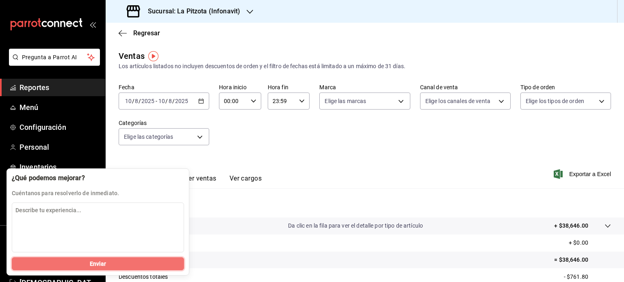
click at [175, 260] on button "Enviar" at bounding box center [98, 263] width 172 height 13
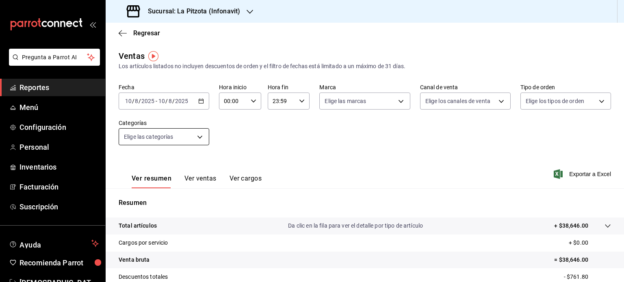
click at [195, 132] on body "Pregunta a Parrot AI Reportes Menú Configuración Personal Inventarios Facturaci…" at bounding box center [312, 141] width 624 height 282
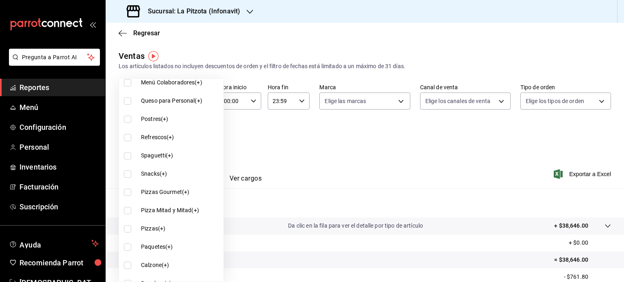
scroll to position [721, 0]
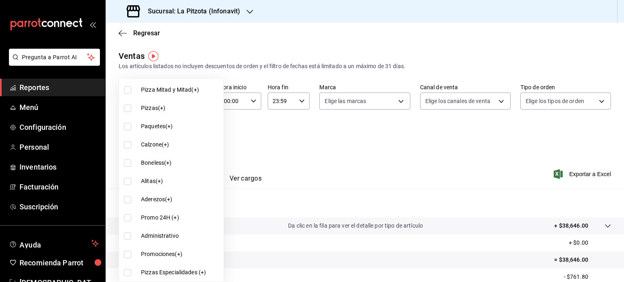
click at [156, 238] on span "Administrativo" at bounding box center [180, 236] width 79 height 9
type input "4100eb1c-00c6-4e0a-82a3-06e162533f7c"
checkbox input "true"
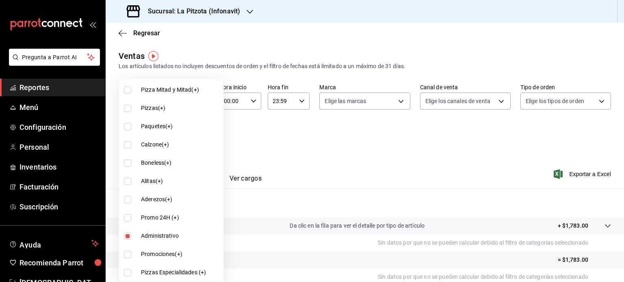
click at [356, 145] on div at bounding box center [312, 141] width 624 height 282
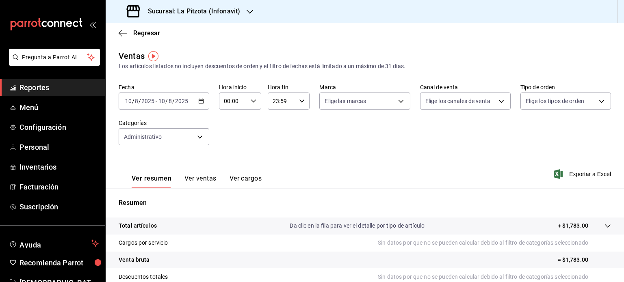
click at [199, 180] on button "Ver ventas" at bounding box center [200, 182] width 32 height 14
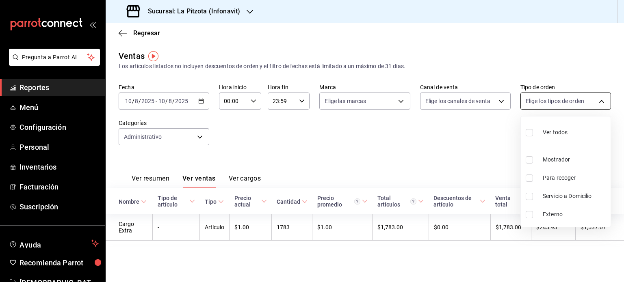
click at [553, 100] on body "Pregunta a Parrot AI Reportes Menú Configuración Personal Inventarios Facturaci…" at bounding box center [312, 141] width 624 height 282
click at [528, 129] on input "checkbox" at bounding box center [529, 132] width 7 height 7
checkbox input "true"
type input "300b0c21-bbad-4371-afc8-3842e58f4175,c08550bc-97bb-4314-9721-bb63a48981f6,ef74e…"
checkbox input "true"
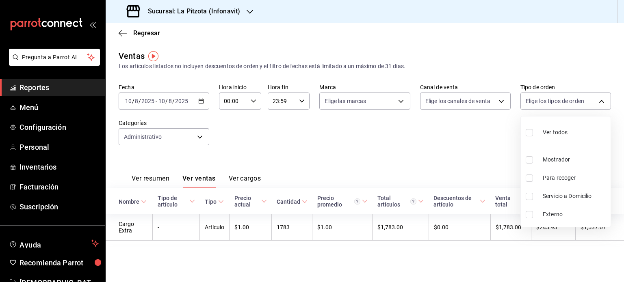
checkbox input "true"
click at [443, 135] on div at bounding box center [312, 141] width 624 height 282
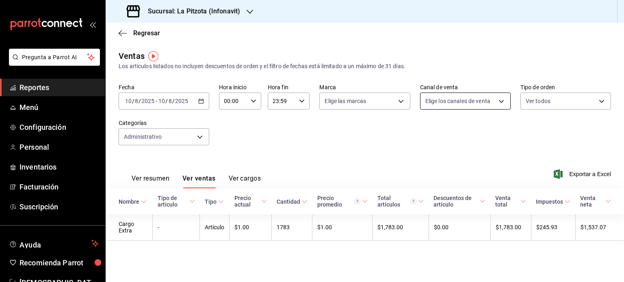
click at [459, 106] on body "Pregunta a Parrot AI Reportes Menú Configuración Personal Inventarios Facturaci…" at bounding box center [312, 141] width 624 height 282
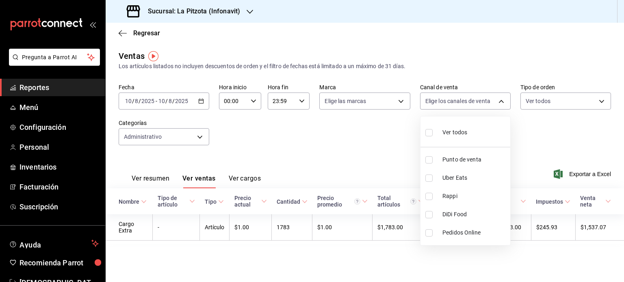
click at [434, 135] on label at bounding box center [430, 133] width 11 height 12
click at [433, 135] on input "checkbox" at bounding box center [428, 132] width 7 height 7
checkbox input "false"
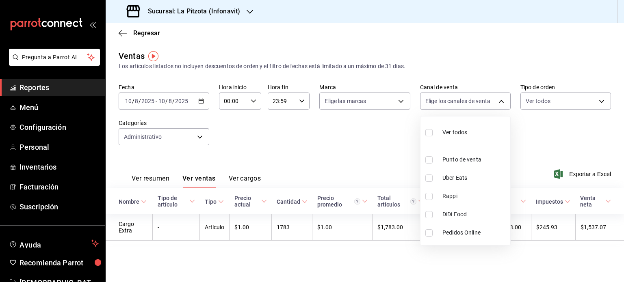
checkbox input "false"
click at [365, 149] on div at bounding box center [312, 141] width 624 height 282
click at [201, 100] on icon "button" at bounding box center [201, 101] width 6 height 6
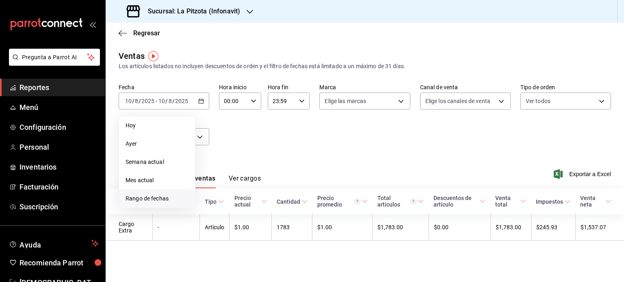
click at [167, 202] on span "Rango de fechas" at bounding box center [156, 199] width 63 height 9
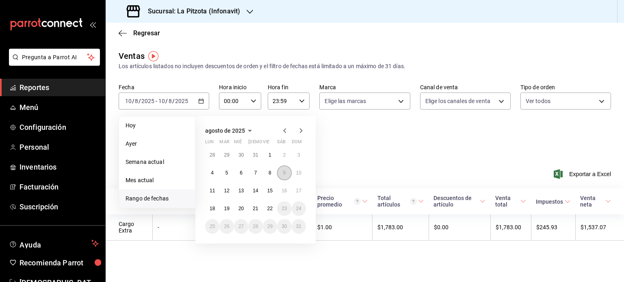
click at [289, 176] on button "9" at bounding box center [284, 173] width 14 height 15
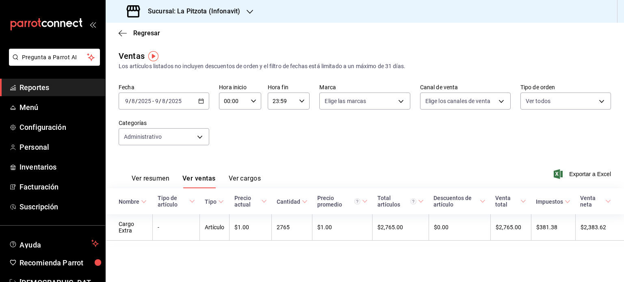
click at [200, 99] on \(Stroke\) "button" at bounding box center [201, 101] width 5 height 4
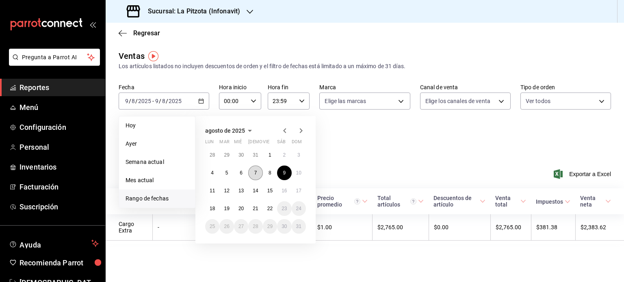
click at [261, 175] on button "7" at bounding box center [255, 173] width 14 height 15
click at [272, 175] on button "8" at bounding box center [270, 173] width 14 height 15
click at [272, 175] on div "Ver resumen Ver ventas Ver cargos Exportar a Excel" at bounding box center [365, 171] width 518 height 33
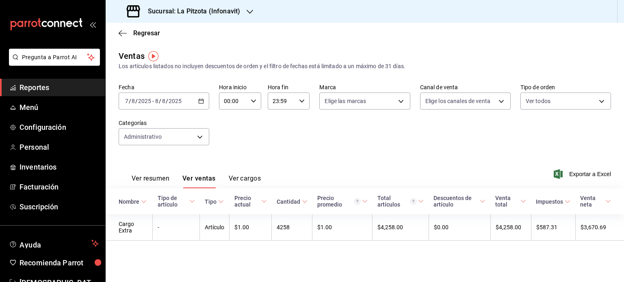
click at [251, 180] on button "Ver cargos" at bounding box center [245, 182] width 32 height 14
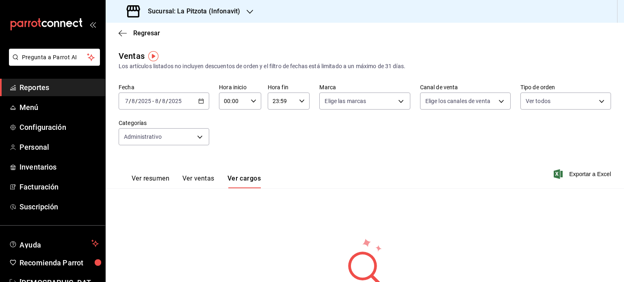
click at [149, 183] on button "Ver resumen" at bounding box center [151, 182] width 38 height 14
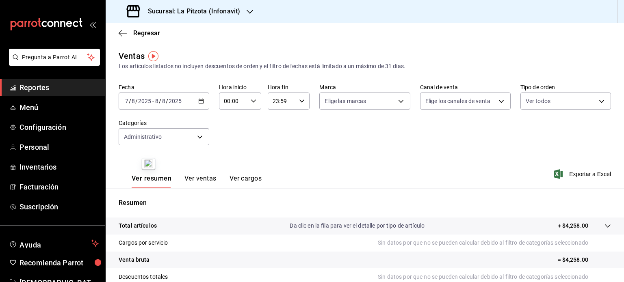
click at [204, 178] on button "Ver ventas" at bounding box center [200, 182] width 32 height 14
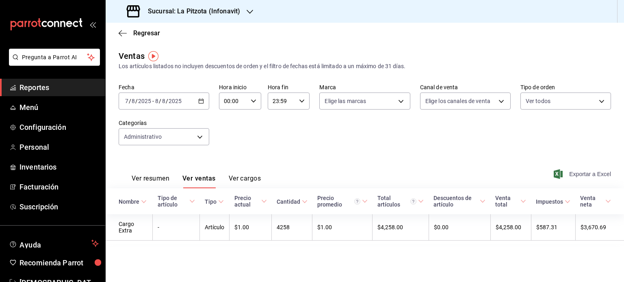
click at [588, 170] on span "Exportar a Excel" at bounding box center [583, 174] width 56 height 10
click at [199, 100] on icon "button" at bounding box center [201, 101] width 6 height 6
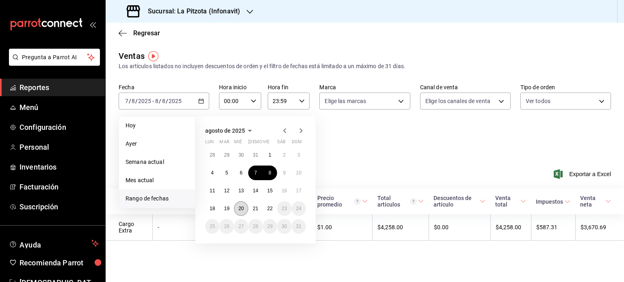
click at [240, 204] on button "20" at bounding box center [241, 208] width 14 height 15
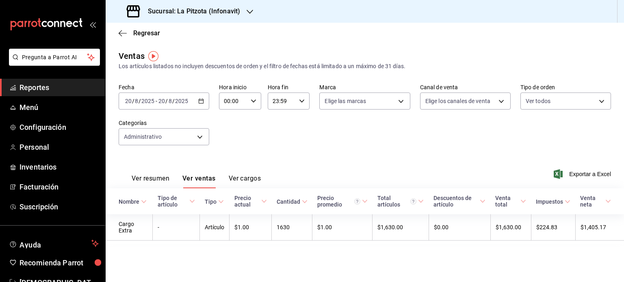
click at [196, 103] on div "2025-08-20 20 / 8 / 2025 - 2025-08-20 20 / 8 / 2025" at bounding box center [164, 101] width 91 height 17
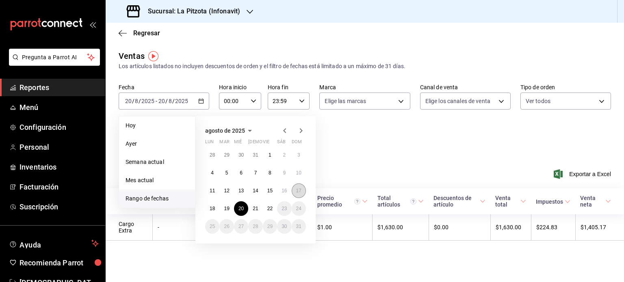
click at [303, 192] on button "17" at bounding box center [299, 191] width 14 height 15
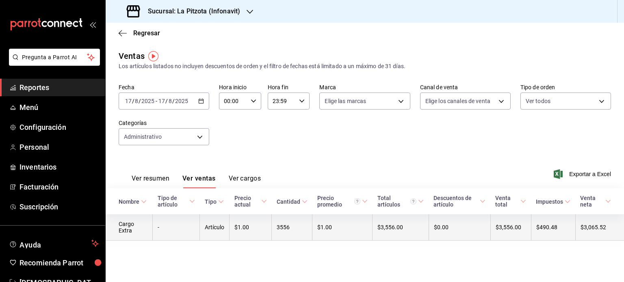
click at [396, 236] on td "$3,556.00" at bounding box center [400, 227] width 56 height 26
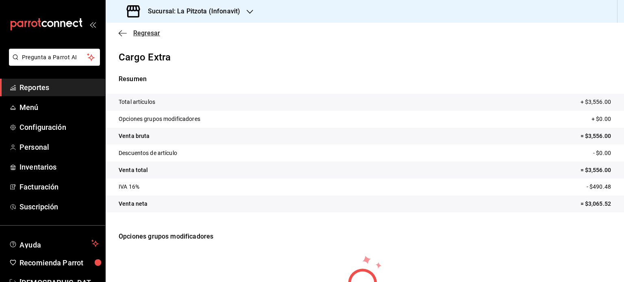
click at [119, 32] on icon "button" at bounding box center [120, 33] width 3 height 6
click at [122, 31] on icon "button" at bounding box center [123, 33] width 8 height 7
click at [147, 35] on span "Regresar" at bounding box center [146, 33] width 27 height 8
click at [148, 36] on span "Regresar" at bounding box center [146, 33] width 27 height 8
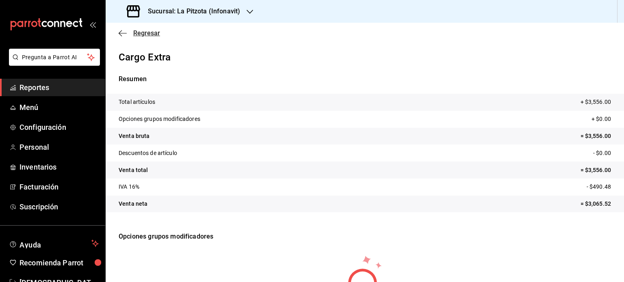
click at [144, 33] on span "Regresar" at bounding box center [146, 33] width 27 height 8
click at [122, 31] on icon "button" at bounding box center [123, 33] width 8 height 7
click at [143, 31] on span "Regresar" at bounding box center [146, 33] width 27 height 8
click at [119, 30] on icon "button" at bounding box center [123, 33] width 8 height 7
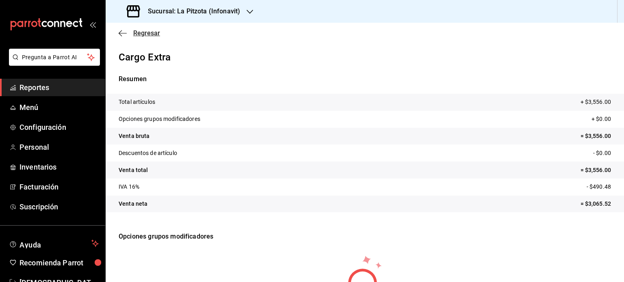
click at [149, 36] on span "Regresar" at bounding box center [146, 33] width 27 height 8
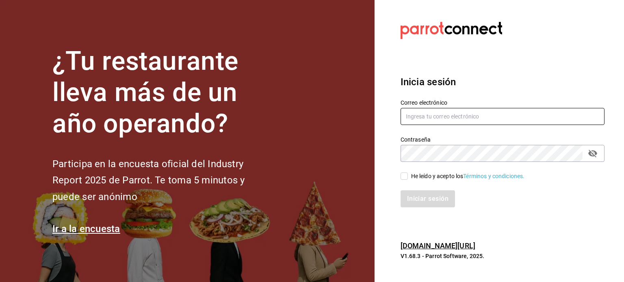
click at [415, 115] on input "text" at bounding box center [502, 116] width 204 height 17
type input "[EMAIL_ADDRESS][DOMAIN_NAME]"
drag, startPoint x: 402, startPoint y: 175, endPoint x: 400, endPoint y: 179, distance: 4.8
click at [400, 179] on input "He leído y acepto los Términos y condiciones." at bounding box center [403, 176] width 7 height 7
checkbox input "true"
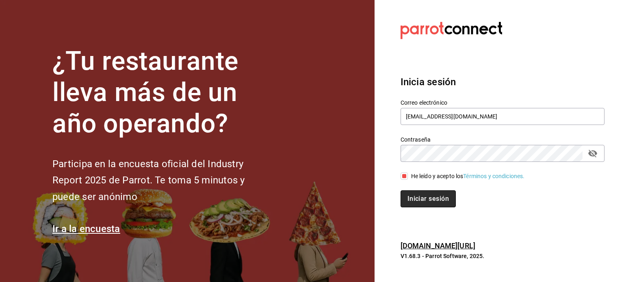
click at [424, 202] on button "Iniciar sesión" at bounding box center [427, 198] width 55 height 17
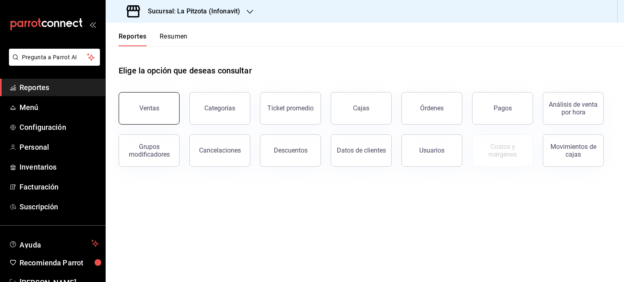
click at [157, 104] on button "Ventas" at bounding box center [149, 108] width 61 height 32
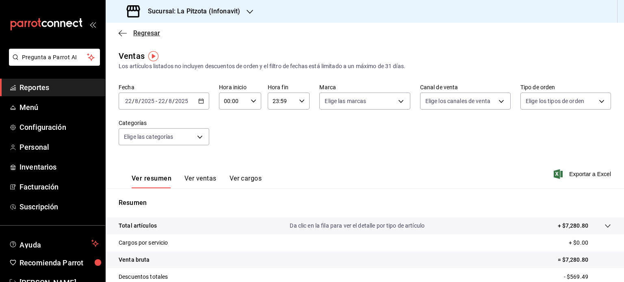
click at [124, 34] on icon "button" at bounding box center [123, 33] width 8 height 7
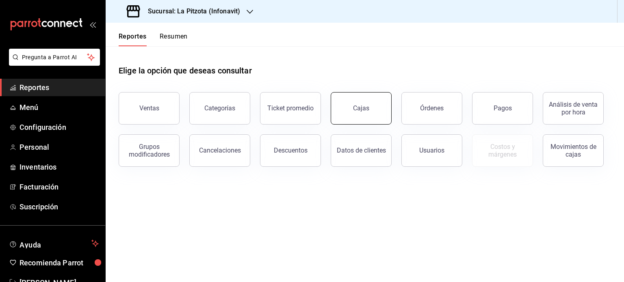
click at [355, 108] on div "Cajas" at bounding box center [361, 108] width 16 height 8
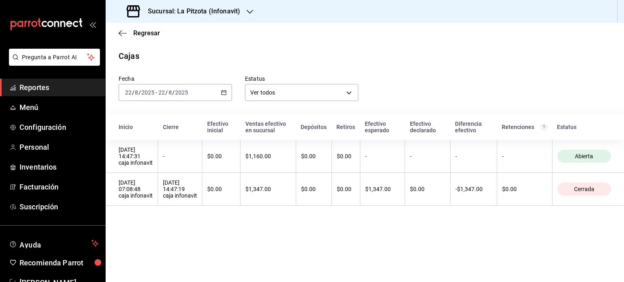
click at [227, 92] on div "[DATE] [DATE] - [DATE] [DATE]" at bounding box center [175, 92] width 113 height 17
click at [118, 32] on div "Regresar" at bounding box center [365, 33] width 518 height 21
click at [123, 32] on icon "button" at bounding box center [123, 33] width 8 height 7
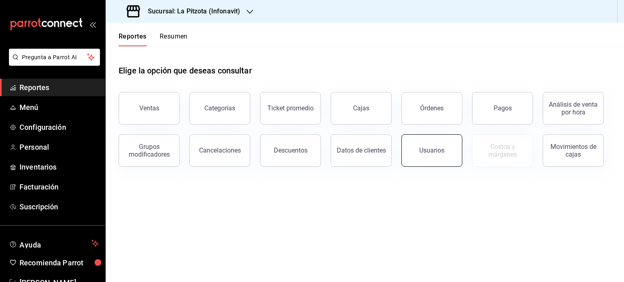
click at [425, 146] on button "Usuarios" at bounding box center [431, 150] width 61 height 32
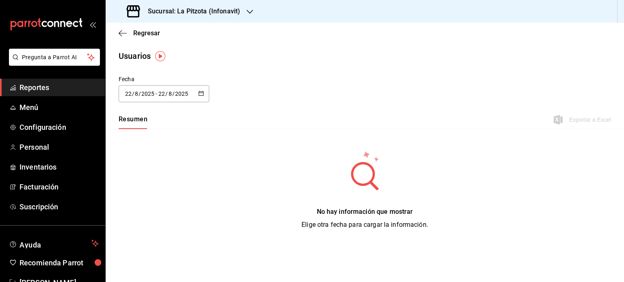
click at [201, 92] on icon "button" at bounding box center [201, 94] width 6 height 6
click at [278, 106] on div "Fecha [DATE] [DATE] - [DATE] [DATE] agosto de 2025 lun mar [PERSON_NAME] vie sá…" at bounding box center [365, 93] width 518 height 37
click at [32, 110] on span "Menú" at bounding box center [58, 107] width 79 height 11
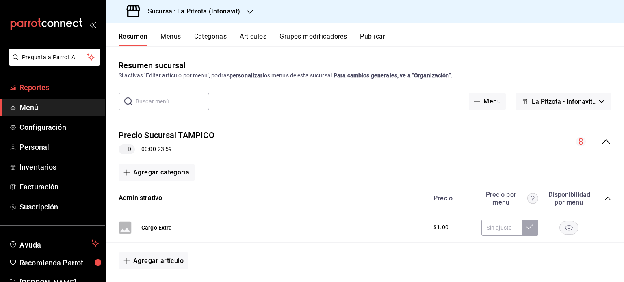
click at [41, 88] on span "Reportes" at bounding box center [58, 87] width 79 height 11
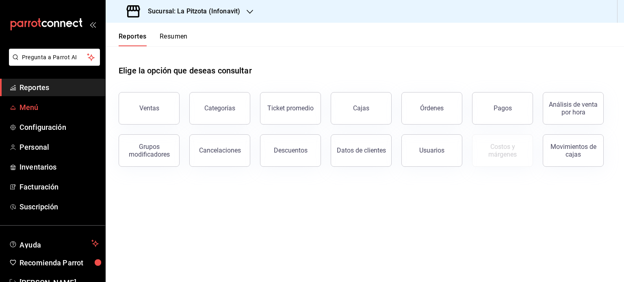
click at [29, 114] on link "Menú" at bounding box center [52, 107] width 105 height 17
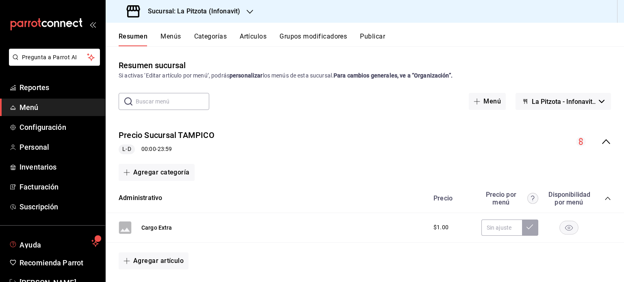
scroll to position [24, 0]
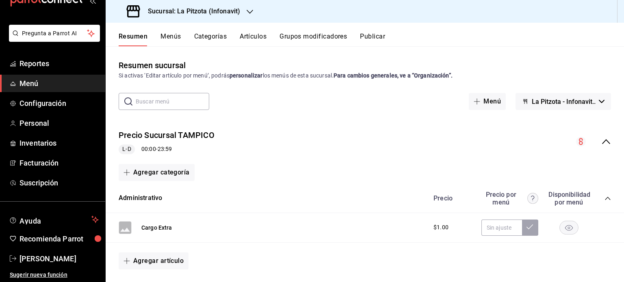
click at [171, 36] on button "Menús" at bounding box center [170, 39] width 20 height 14
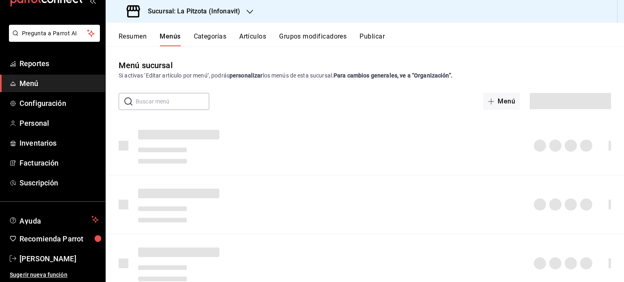
click at [247, 41] on button "Artículos" at bounding box center [252, 39] width 27 height 14
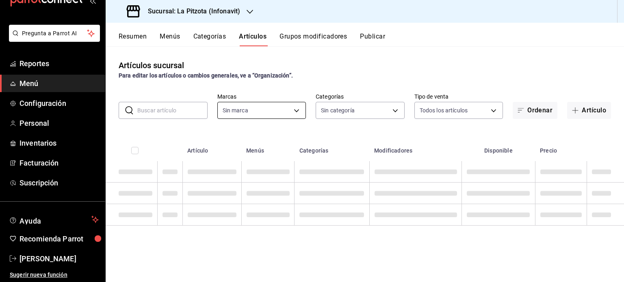
type input "8b21b6f7-a5d4-411f-b338-79bdc9cd55d1,b8a853db-8843-4221-bf8c-231a62a4f8a5,d3036…"
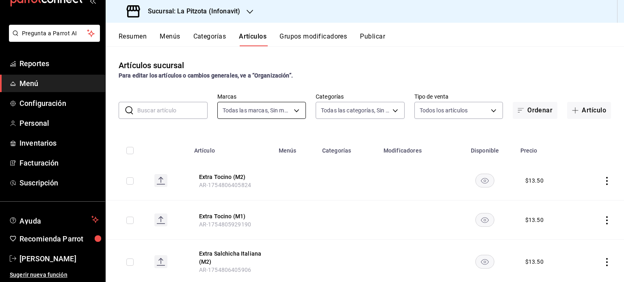
type input "2a71a3ba-3129-4c7f-88b6-b679a96c49ca,ffdb8dd8-c703-4cb7-bb80-8be88af94f08,47dfd…"
click at [136, 36] on button "Resumen" at bounding box center [133, 39] width 28 height 14
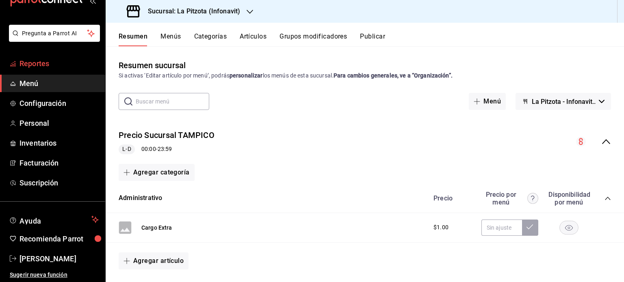
click at [50, 69] on span "Reportes" at bounding box center [58, 63] width 79 height 11
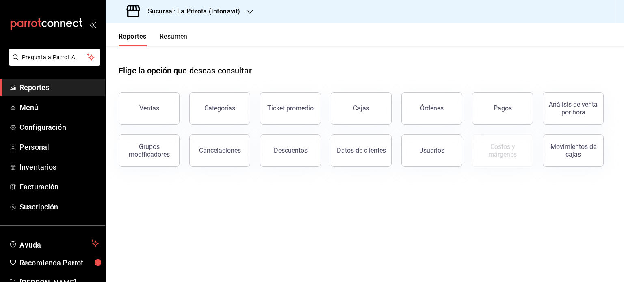
click at [184, 36] on button "Resumen" at bounding box center [174, 39] width 28 height 14
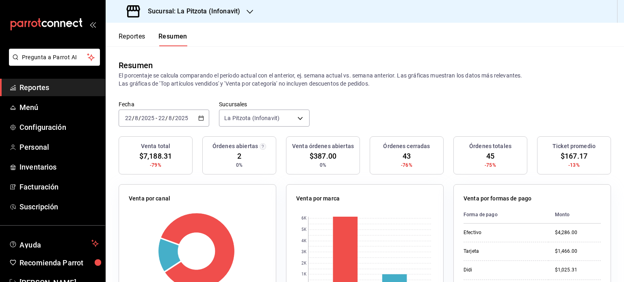
click at [203, 121] on div "[DATE] [DATE] - [DATE] [DATE]" at bounding box center [164, 118] width 91 height 17
click at [404, 32] on header "Reportes Resumen" at bounding box center [365, 35] width 518 height 24
click at [247, 13] on icon "button" at bounding box center [250, 12] width 6 height 6
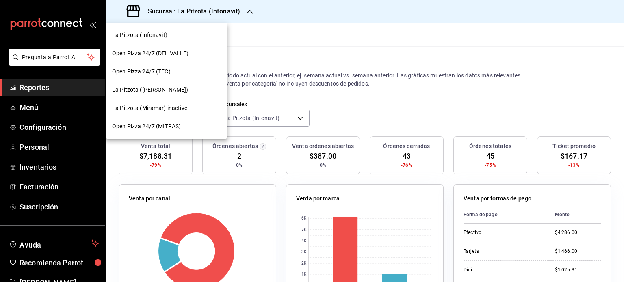
click at [318, 27] on div at bounding box center [312, 141] width 624 height 282
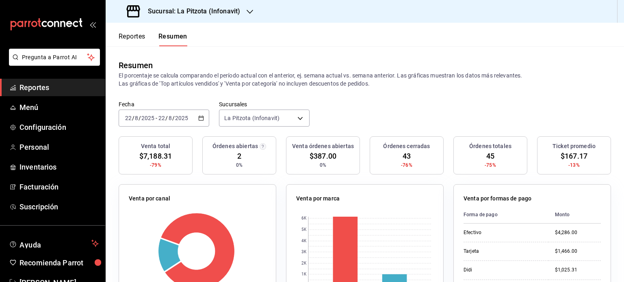
click at [127, 37] on button "Reportes" at bounding box center [132, 39] width 27 height 14
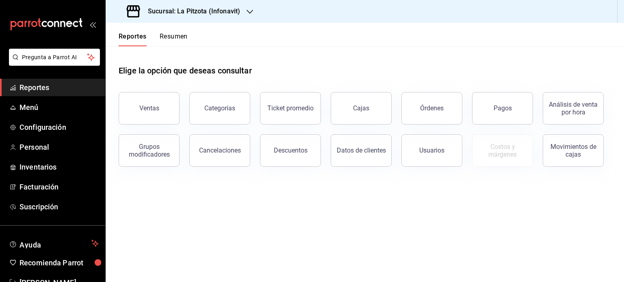
click at [175, 37] on button "Resumen" at bounding box center [174, 39] width 28 height 14
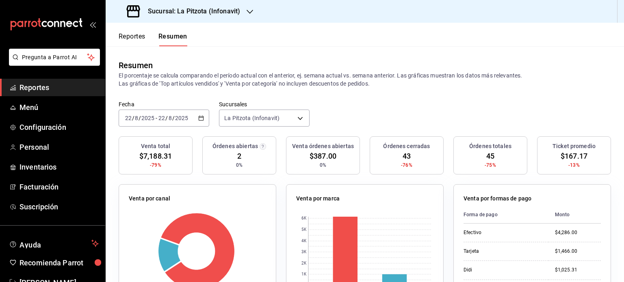
click at [198, 121] on div "[DATE] [DATE] - [DATE] [DATE]" at bounding box center [164, 118] width 91 height 17
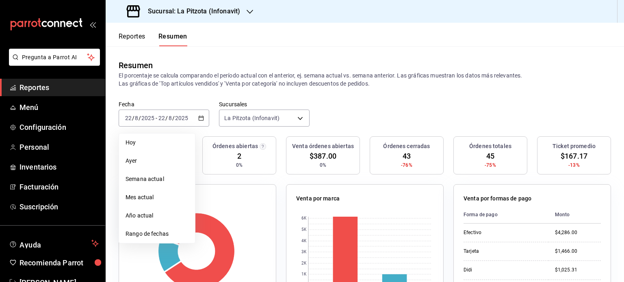
click at [224, 2] on div "Sucursal: La Pitzota (Infonavit)" at bounding box center [184, 11] width 144 height 23
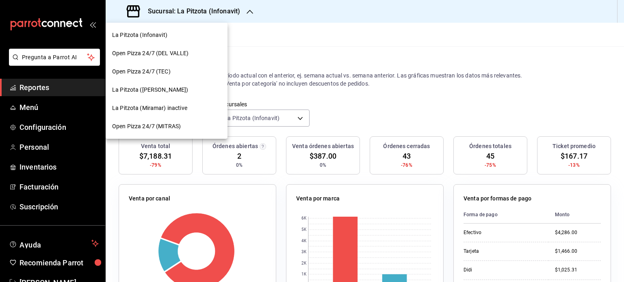
click at [161, 88] on span "La Pitzota ([PERSON_NAME])" at bounding box center [150, 90] width 76 height 9
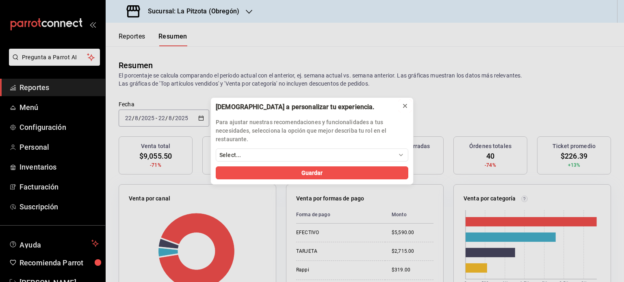
click at [409, 107] on button at bounding box center [404, 105] width 13 height 13
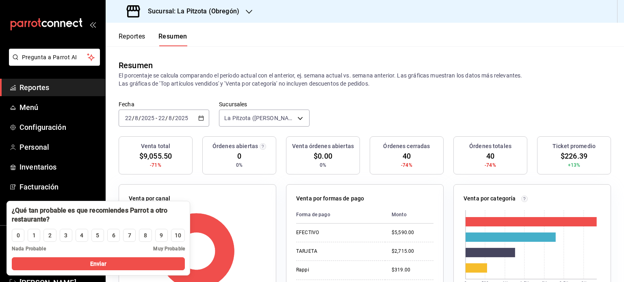
click at [198, 115] on icon "button" at bounding box center [201, 118] width 6 height 6
click at [165, 261] on button "Enviar" at bounding box center [98, 263] width 173 height 13
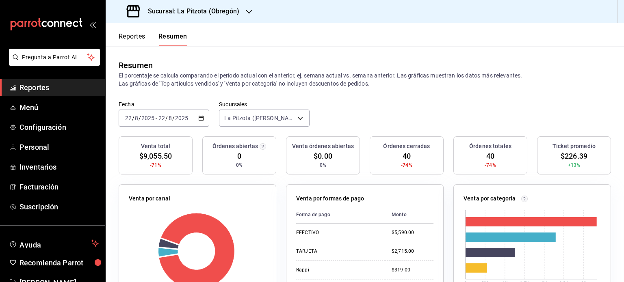
click at [201, 121] on div "[DATE] [DATE] - [DATE] [DATE]" at bounding box center [164, 118] width 91 height 17
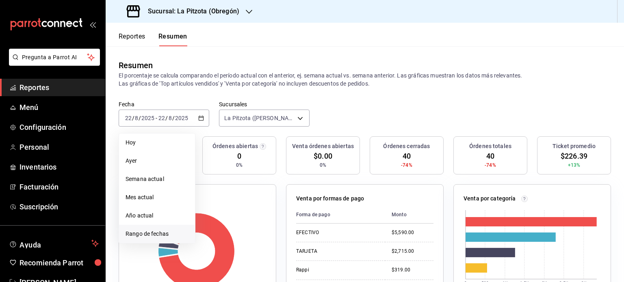
click at [152, 231] on span "Rango de fechas" at bounding box center [156, 234] width 63 height 9
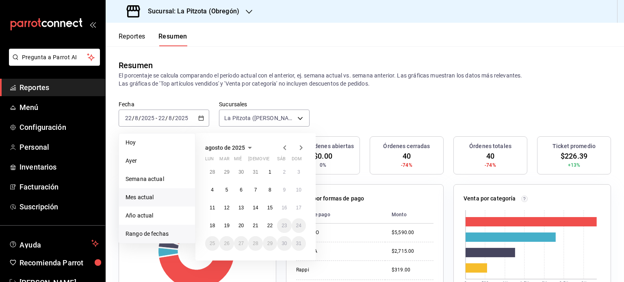
click at [154, 196] on span "Mes actual" at bounding box center [156, 197] width 63 height 9
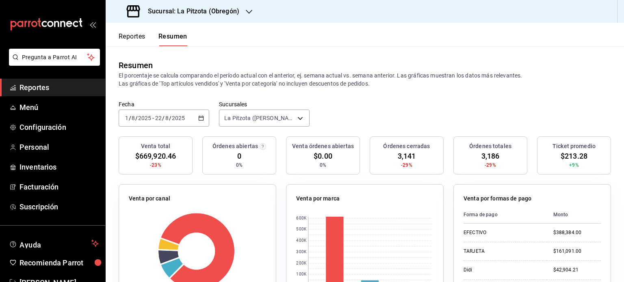
click at [130, 36] on button "Reportes" at bounding box center [132, 39] width 27 height 14
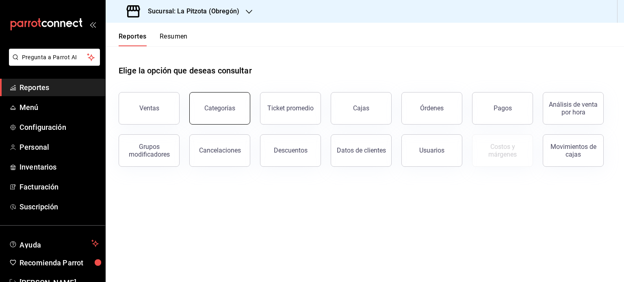
click at [206, 107] on div "Categorías" at bounding box center [219, 108] width 31 height 8
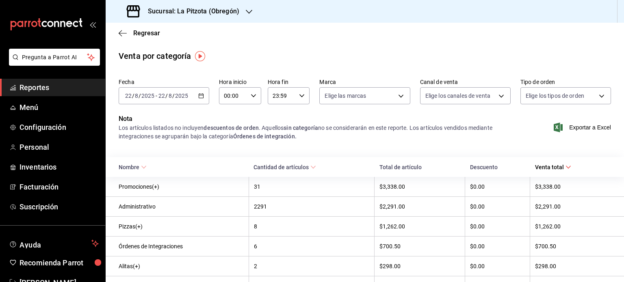
click at [200, 95] on \(Stroke\) "button" at bounding box center [201, 95] width 4 height 0
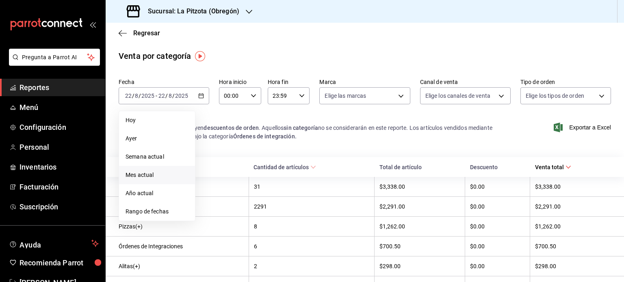
click at [141, 175] on span "Mes actual" at bounding box center [156, 175] width 63 height 9
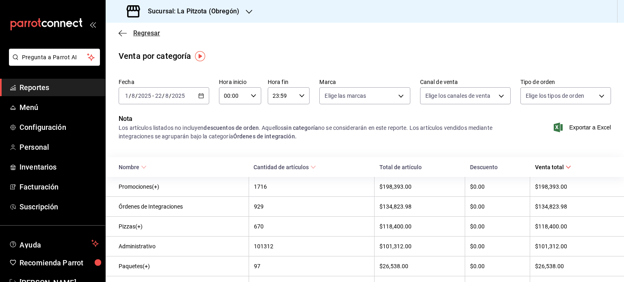
click at [119, 32] on icon "button" at bounding box center [123, 33] width 8 height 7
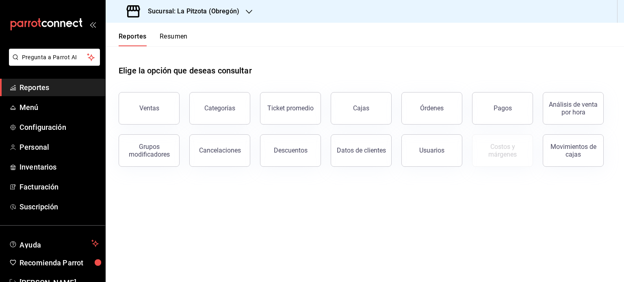
click at [133, 37] on button "Reportes" at bounding box center [133, 39] width 28 height 14
click at [143, 107] on div "Ventas" at bounding box center [149, 108] width 20 height 8
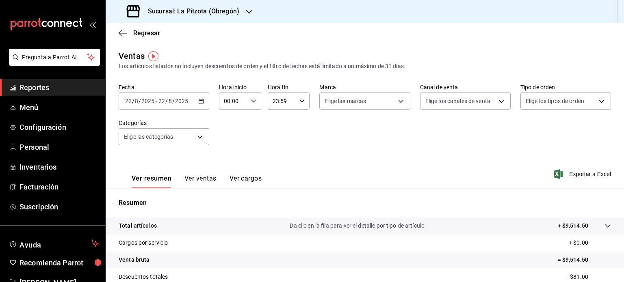
click at [200, 182] on button "Ver ventas" at bounding box center [200, 182] width 32 height 14
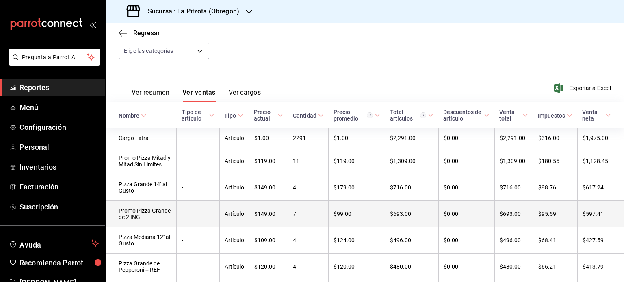
scroll to position [86, 0]
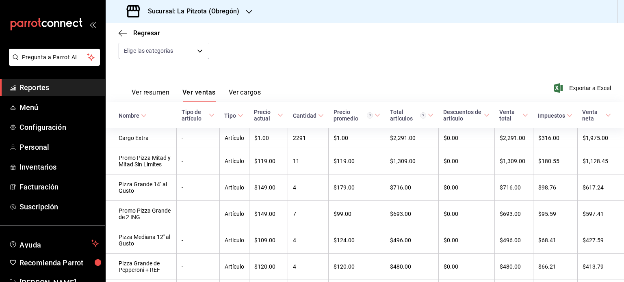
click at [112, 31] on div "Regresar" at bounding box center [365, 33] width 518 height 21
click at [119, 32] on icon "button" at bounding box center [120, 33] width 3 height 6
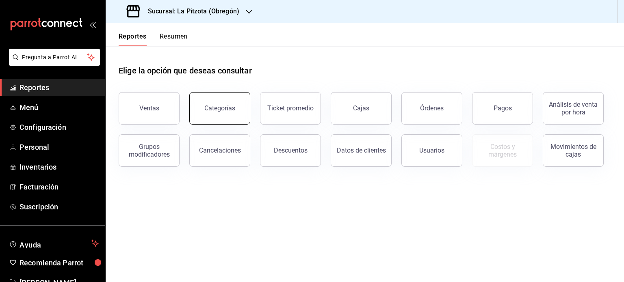
click at [218, 108] on div "Categorías" at bounding box center [219, 108] width 31 height 8
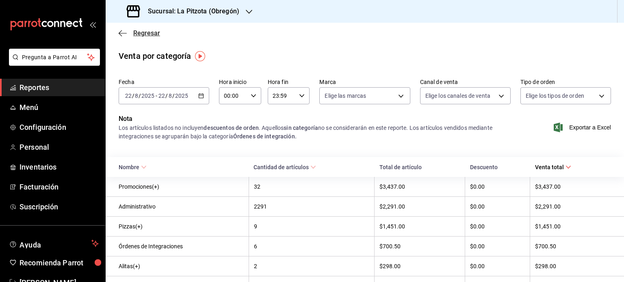
click at [128, 35] on span "Regresar" at bounding box center [139, 33] width 41 height 8
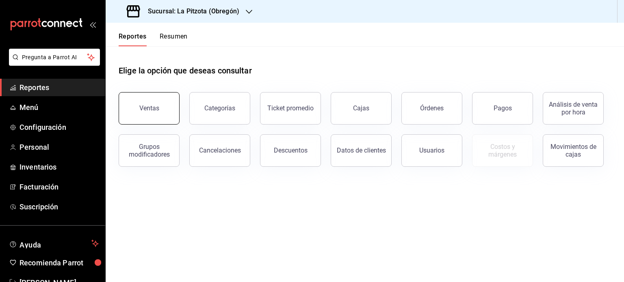
click at [146, 95] on button "Ventas" at bounding box center [149, 108] width 61 height 32
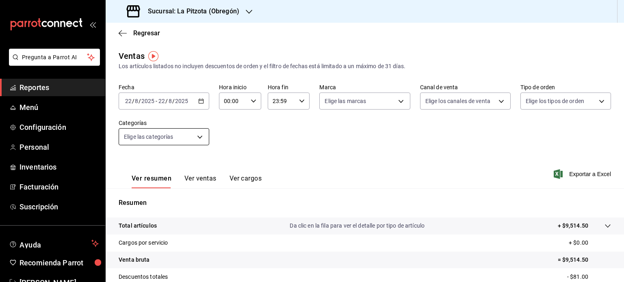
click at [197, 137] on body "Pregunta a Parrot AI Reportes Menú Configuración Personal Inventarios Facturaci…" at bounding box center [312, 141] width 624 height 282
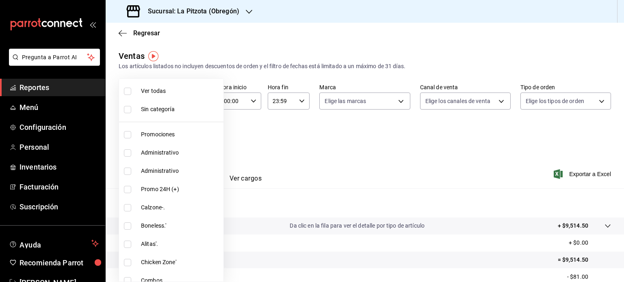
click at [175, 152] on span "Administrativo" at bounding box center [180, 153] width 79 height 9
type input "bbf42c9a-c3c9-4468-8298-f260f69fbe9a"
checkbox input "true"
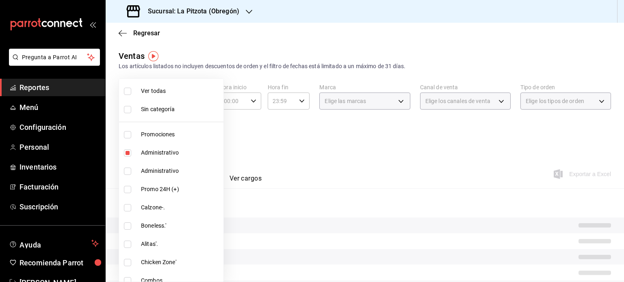
click at [177, 171] on span "Administrativo" at bounding box center [180, 171] width 79 height 9
type input "bbf42c9a-c3c9-4468-8298-f260f69fbe9a,bfdae432-2cb3-4ee0-b11e-b3850e85665b"
checkbox input "true"
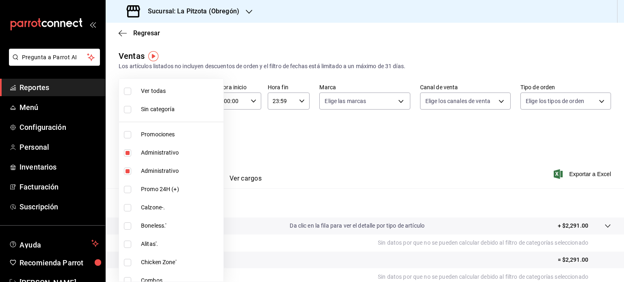
click at [336, 160] on div at bounding box center [312, 141] width 624 height 282
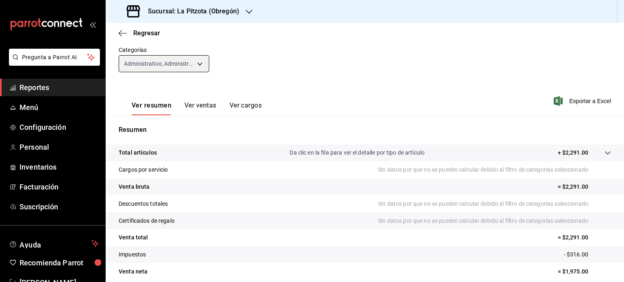
scroll to position [107, 0]
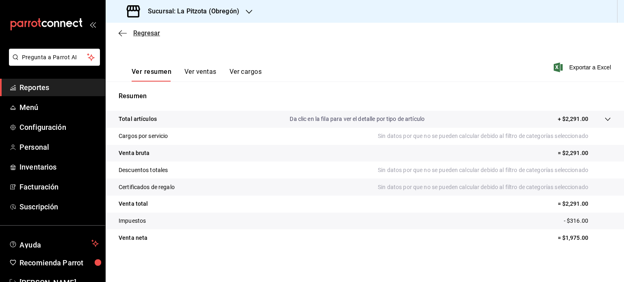
click at [120, 32] on icon "button" at bounding box center [120, 33] width 3 height 6
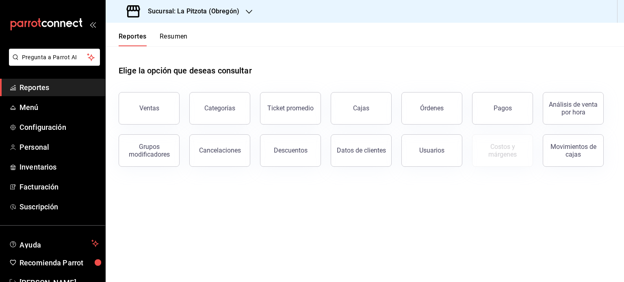
click at [175, 36] on button "Resumen" at bounding box center [174, 39] width 28 height 14
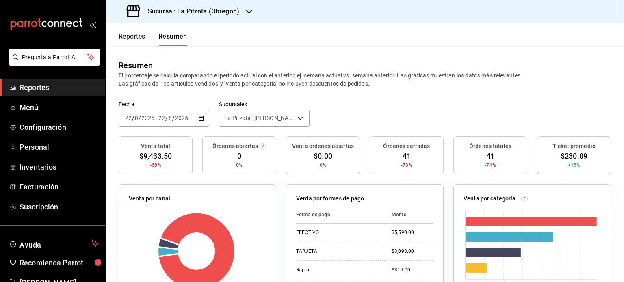
click at [133, 42] on button "Reportes" at bounding box center [132, 39] width 27 height 14
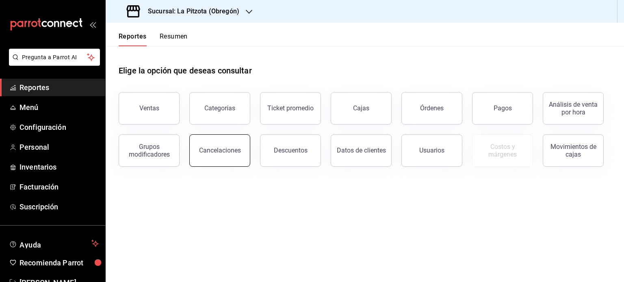
click at [225, 149] on div "Cancelaciones" at bounding box center [220, 151] width 42 height 8
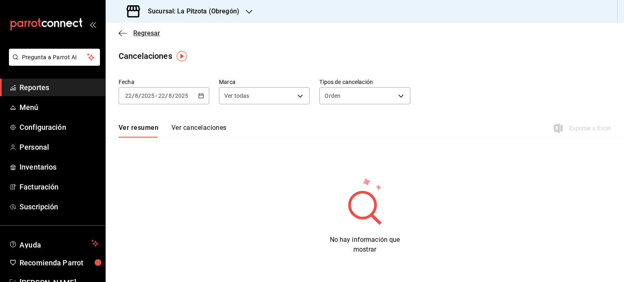
click at [121, 35] on icon "button" at bounding box center [120, 33] width 3 height 6
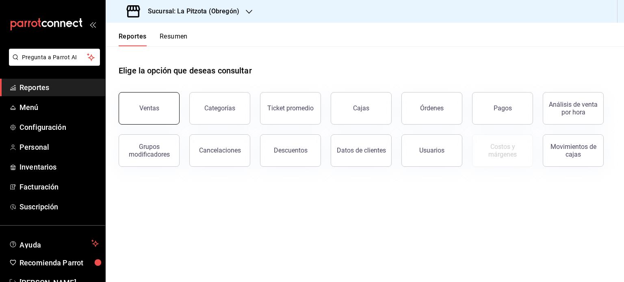
click at [149, 108] on div "Ventas" at bounding box center [149, 108] width 20 height 8
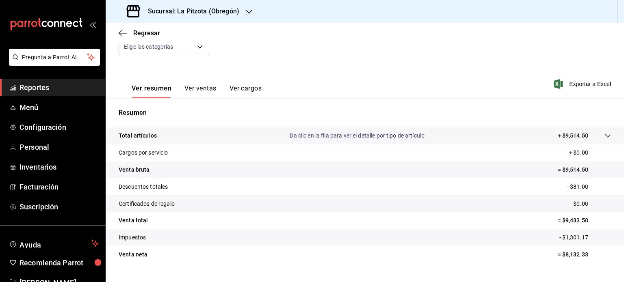
scroll to position [91, 0]
click at [198, 92] on button "Ver ventas" at bounding box center [200, 91] width 32 height 14
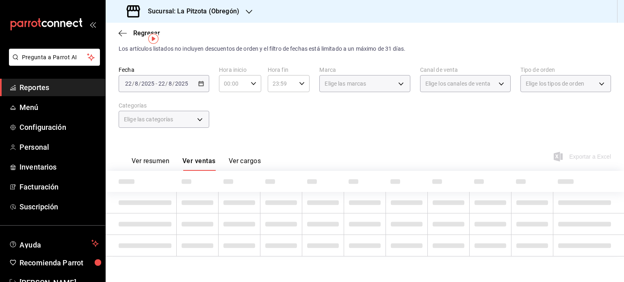
scroll to position [91, 0]
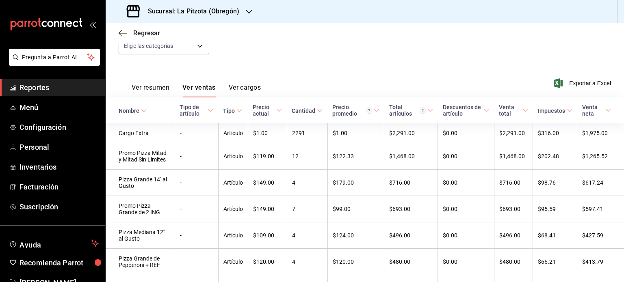
click at [120, 35] on icon "button" at bounding box center [120, 33] width 3 height 6
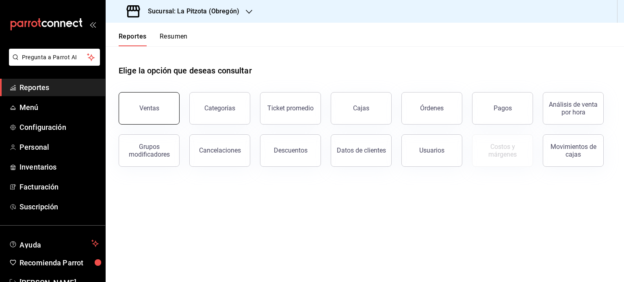
click at [161, 110] on button "Ventas" at bounding box center [149, 108] width 61 height 32
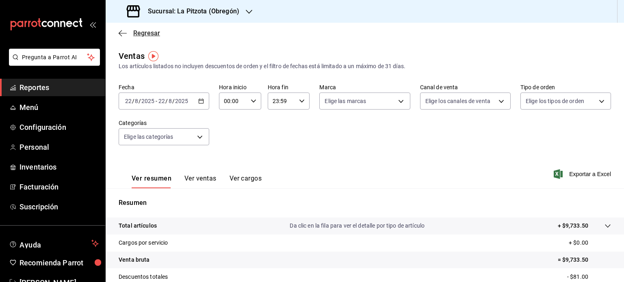
click at [119, 35] on icon "button" at bounding box center [123, 33] width 8 height 7
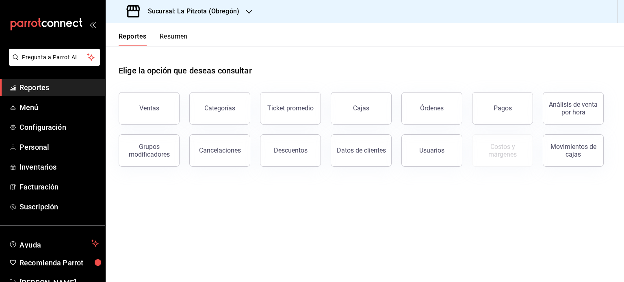
click at [226, 9] on h3 "Sucursal: La Pitzota (Obregón)" at bounding box center [190, 11] width 98 height 10
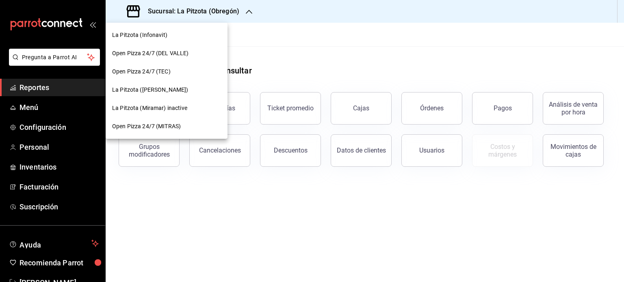
click at [158, 35] on span "La Pitzota (Infonavit)" at bounding box center [139, 35] width 55 height 9
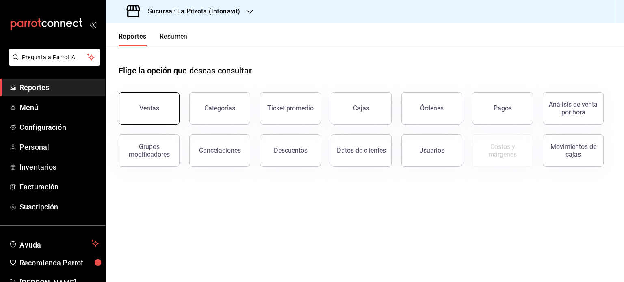
click at [154, 112] on div "Ventas" at bounding box center [149, 108] width 20 height 8
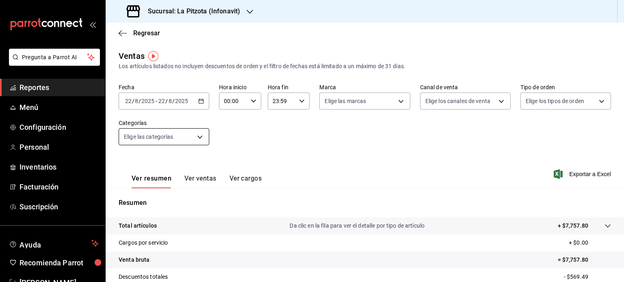
click at [191, 136] on body "Pregunta a Parrot AI Reportes Menú Configuración Personal Inventarios Facturaci…" at bounding box center [312, 141] width 624 height 282
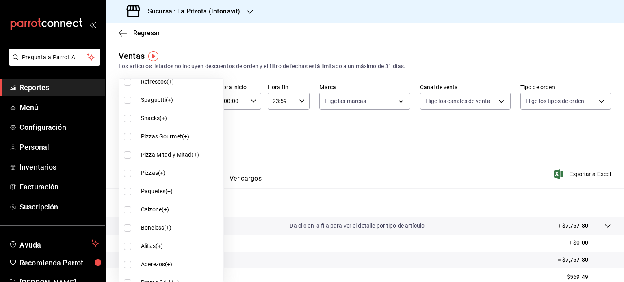
scroll to position [721, 0]
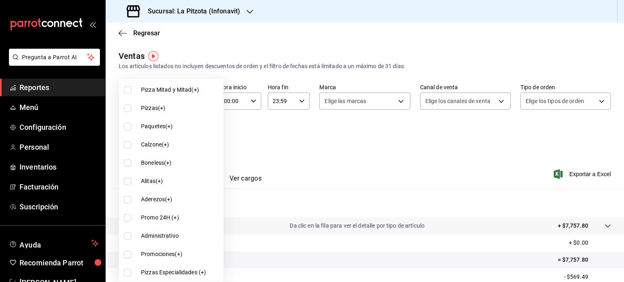
click at [150, 228] on li "Administrativo" at bounding box center [171, 236] width 104 height 18
type input "4100eb1c-00c6-4e0a-82a3-06e162533f7c"
checkbox input "true"
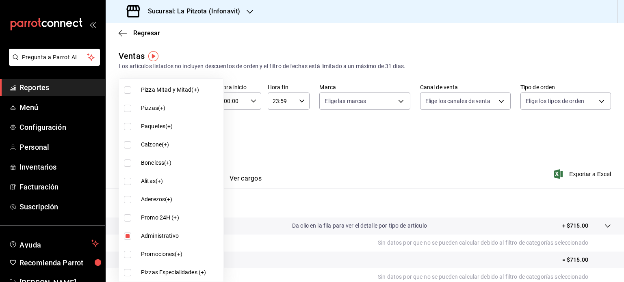
click at [281, 182] on div at bounding box center [312, 141] width 624 height 282
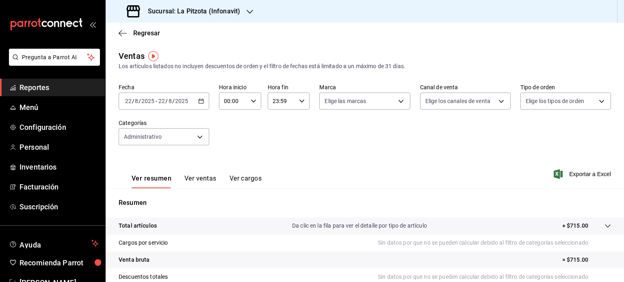
click at [200, 105] on div "[DATE] [DATE] - [DATE] [DATE]" at bounding box center [164, 101] width 91 height 17
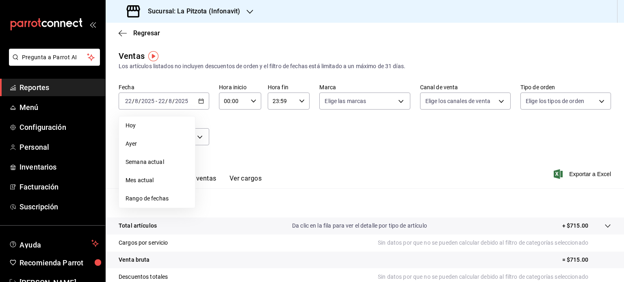
click at [255, 144] on div "Fecha [DATE] [DATE] - [DATE] [DATE] [PERSON_NAME] Semana actual Mes actual Rang…" at bounding box center [365, 119] width 492 height 71
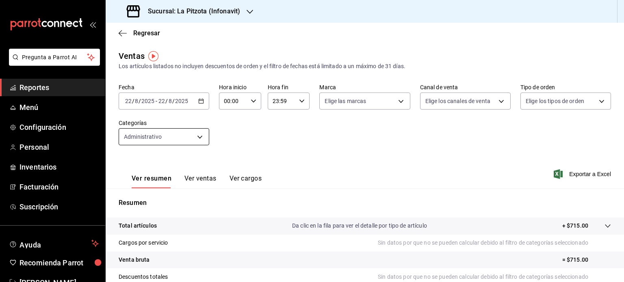
click at [198, 134] on body "Pregunta a Parrot AI Reportes Menú Configuración Personal Inventarios Facturaci…" at bounding box center [312, 141] width 624 height 282
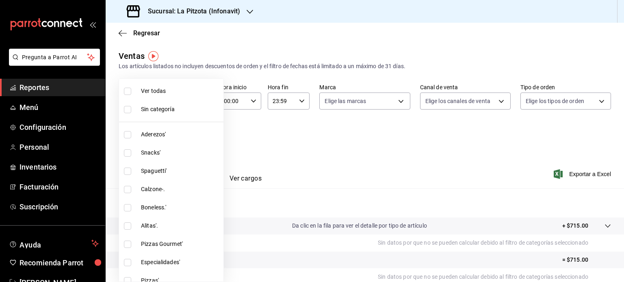
click at [286, 146] on div at bounding box center [312, 141] width 624 height 282
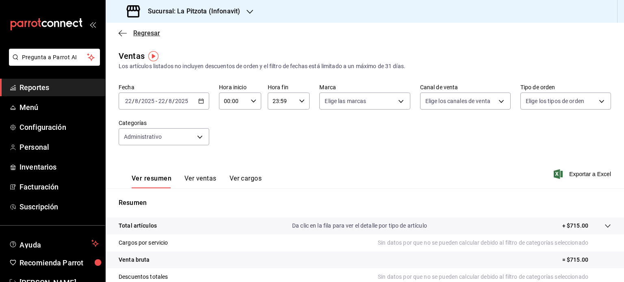
click at [122, 31] on icon "button" at bounding box center [123, 33] width 8 height 7
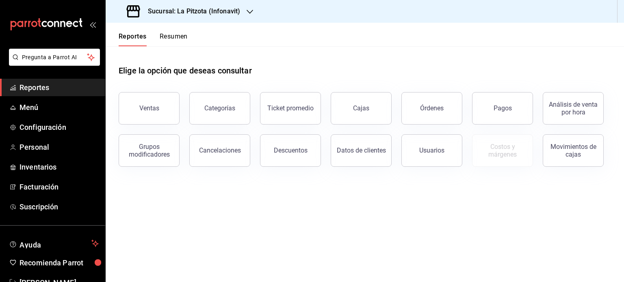
click at [171, 34] on button "Resumen" at bounding box center [174, 39] width 28 height 14
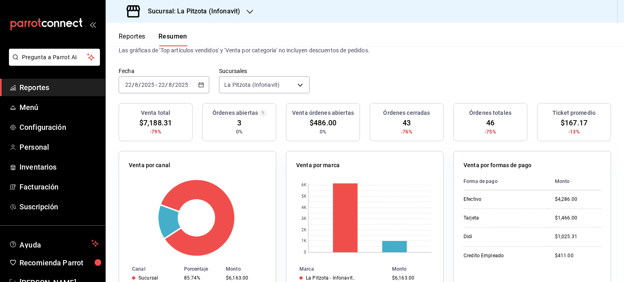
scroll to position [34, 0]
click at [200, 87] on div "[DATE] [DATE] - [DATE] [DATE]" at bounding box center [164, 84] width 91 height 17
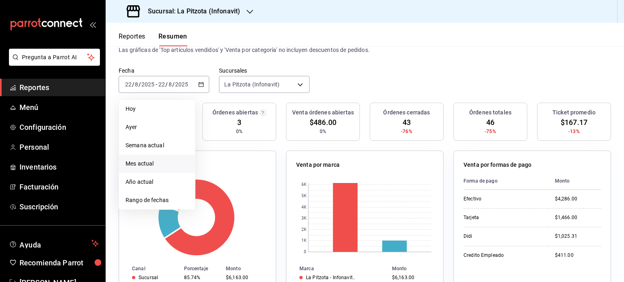
click at [158, 160] on span "Mes actual" at bounding box center [156, 164] width 63 height 9
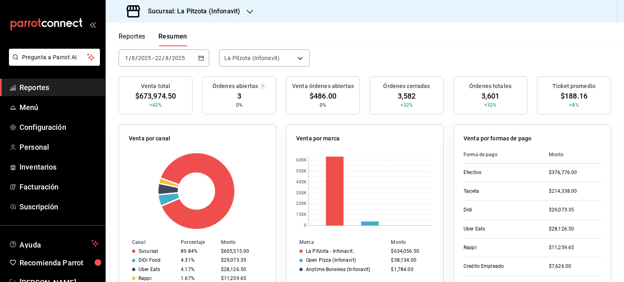
scroll to position [50, 0]
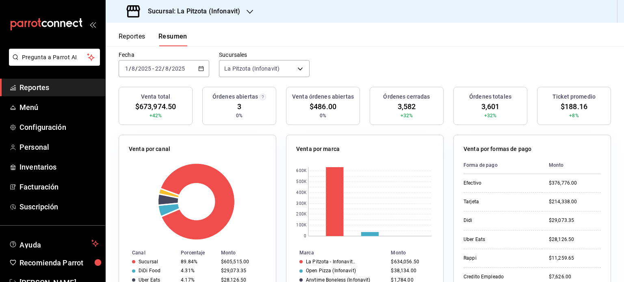
click at [136, 37] on button "Reportes" at bounding box center [132, 39] width 27 height 14
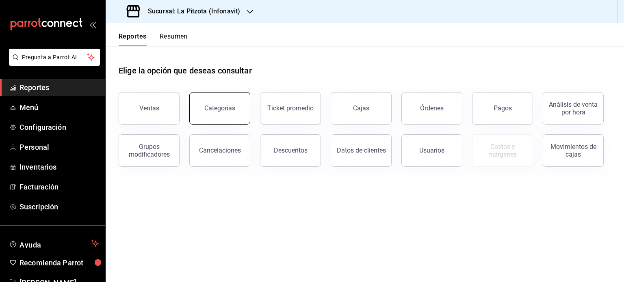
click at [208, 109] on div "Categorías" at bounding box center [219, 108] width 31 height 8
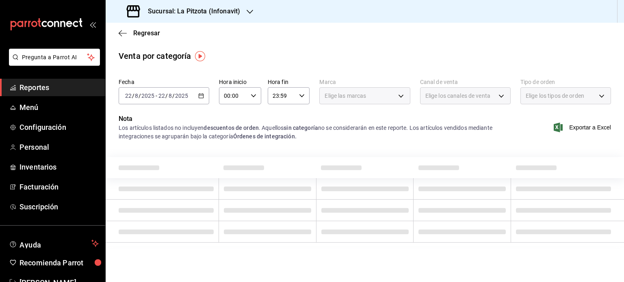
click at [201, 97] on icon "button" at bounding box center [201, 96] width 6 height 6
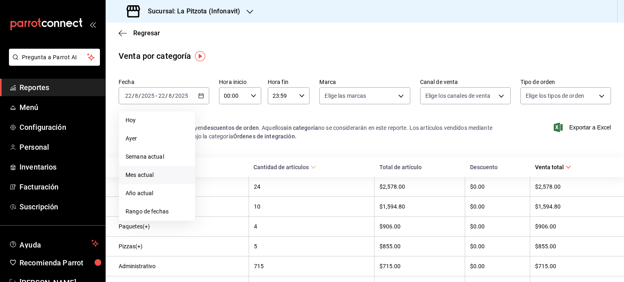
click at [147, 175] on span "Mes actual" at bounding box center [156, 175] width 63 height 9
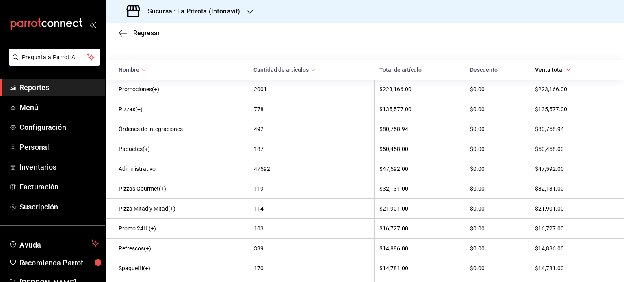
scroll to position [109, 0]
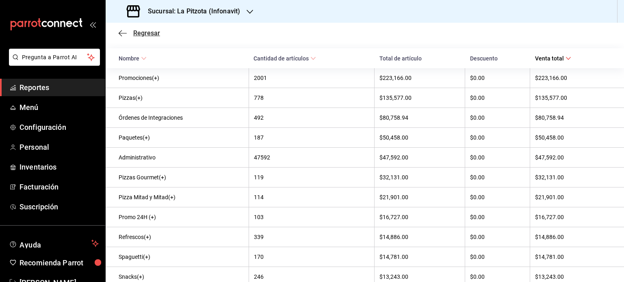
click at [121, 32] on icon "button" at bounding box center [123, 33] width 8 height 7
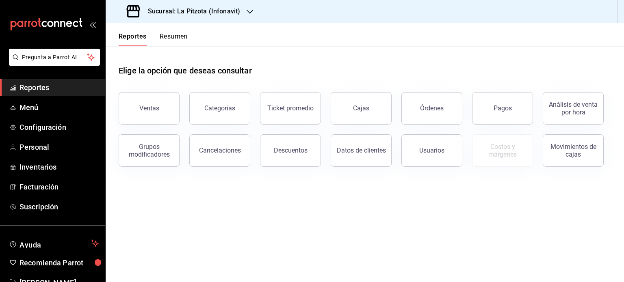
click at [167, 40] on button "Resumen" at bounding box center [174, 39] width 28 height 14
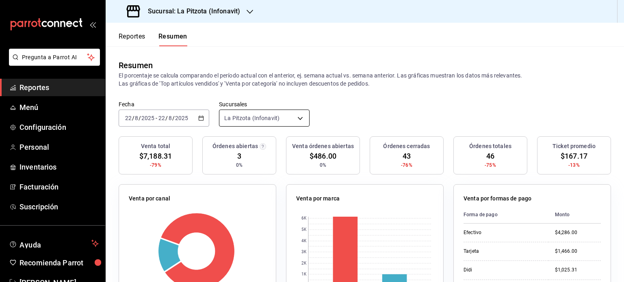
click at [269, 122] on body "Pregunta a Parrot AI Reportes Menú Configuración Personal Inventarios Facturaci…" at bounding box center [312, 141] width 624 height 282
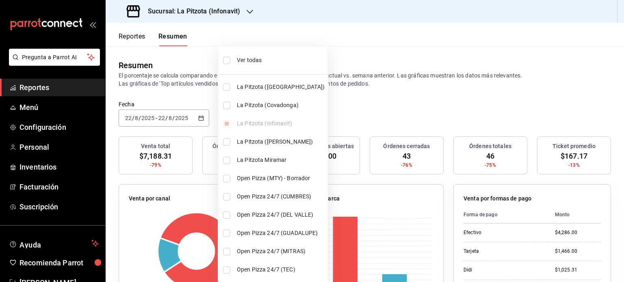
click at [334, 111] on div at bounding box center [312, 141] width 624 height 282
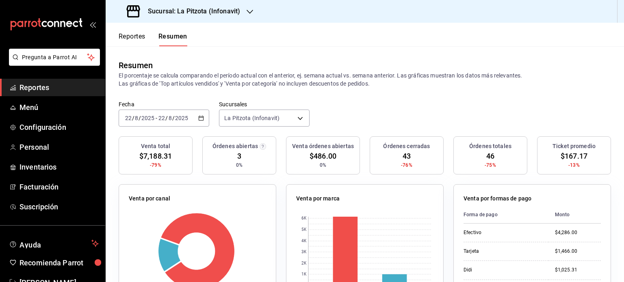
click at [134, 35] on button "Reportes" at bounding box center [132, 39] width 27 height 14
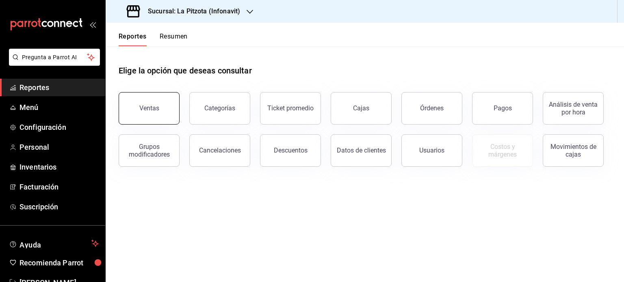
click at [160, 102] on button "Ventas" at bounding box center [149, 108] width 61 height 32
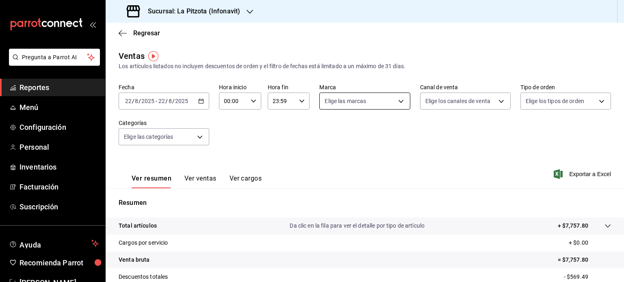
click at [371, 102] on body "Pregunta a Parrot AI Reportes Menú Configuración Personal Inventarios Facturaci…" at bounding box center [312, 141] width 624 height 282
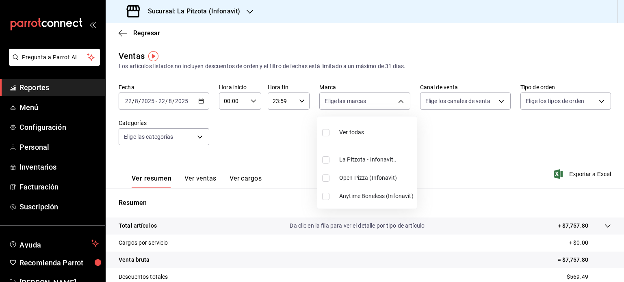
click at [355, 178] on span "Open Pizza (Infonavit)" at bounding box center [376, 178] width 74 height 9
type input "b8a853db-8843-4221-bf8c-231a62a4f8a5"
checkbox input "true"
click at [196, 100] on div at bounding box center [312, 141] width 624 height 282
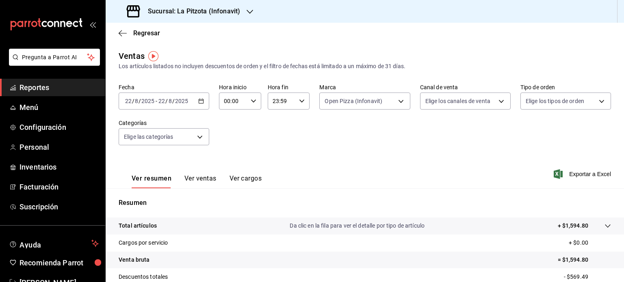
click at [196, 100] on div "[DATE] [DATE] - [DATE] [DATE]" at bounding box center [164, 101] width 91 height 17
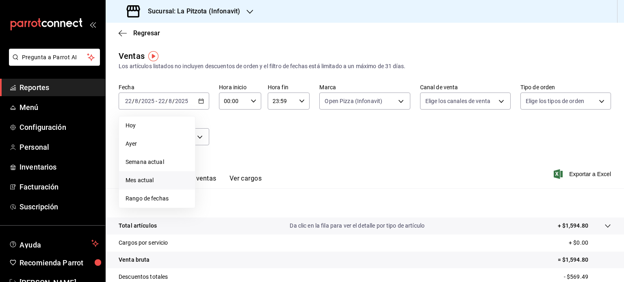
click at [155, 189] on li "Mes actual" at bounding box center [157, 180] width 76 height 18
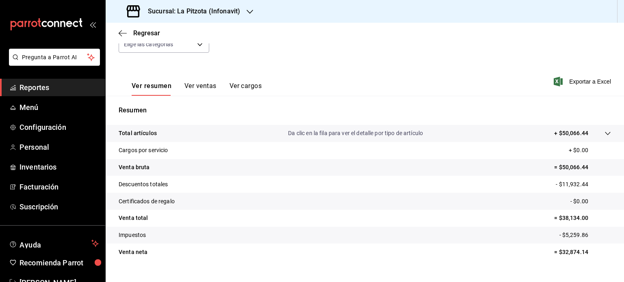
scroll to position [86, 0]
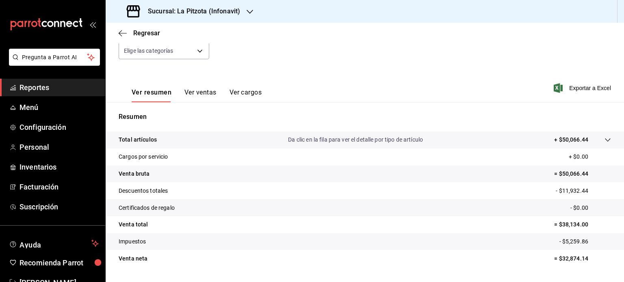
click at [208, 95] on button "Ver ventas" at bounding box center [200, 96] width 32 height 14
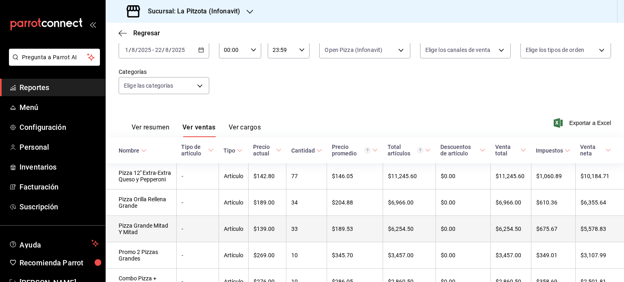
scroll to position [36, 0]
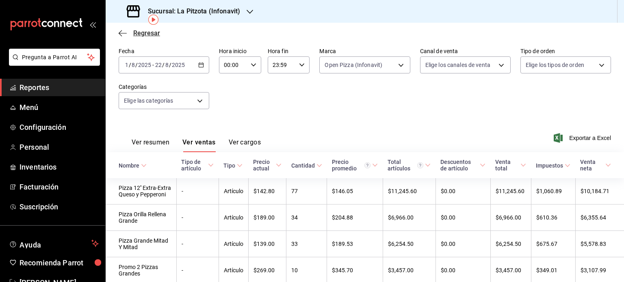
click at [121, 34] on icon "button" at bounding box center [123, 33] width 8 height 7
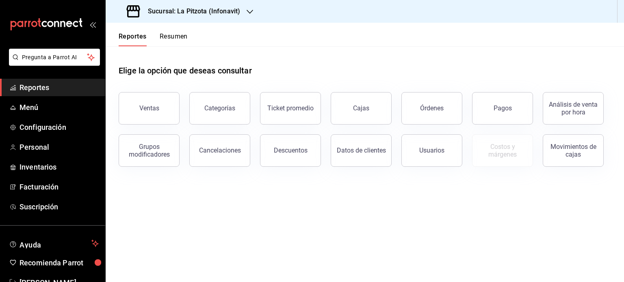
click at [177, 38] on button "Resumen" at bounding box center [174, 39] width 28 height 14
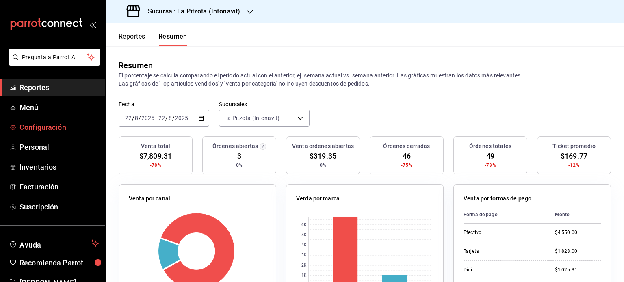
click at [55, 132] on span "Configuración" at bounding box center [58, 127] width 79 height 11
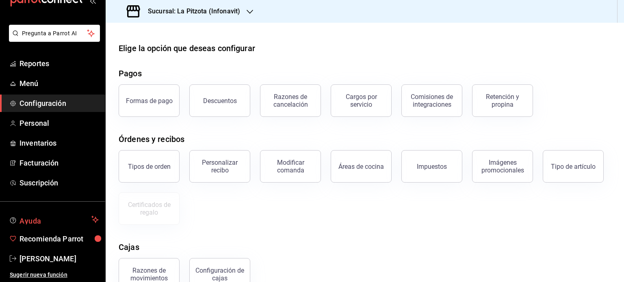
scroll to position [24, 0]
click at [52, 225] on button "Ayuda" at bounding box center [52, 220] width 105 height 16
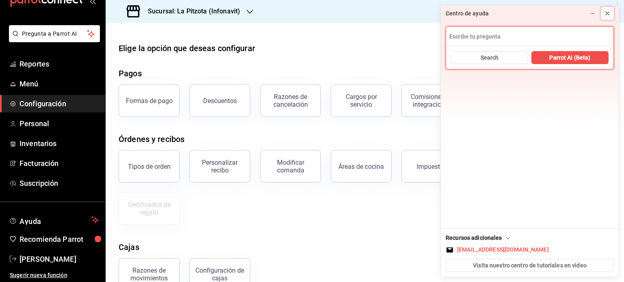
click at [612, 11] on button at bounding box center [607, 13] width 13 height 13
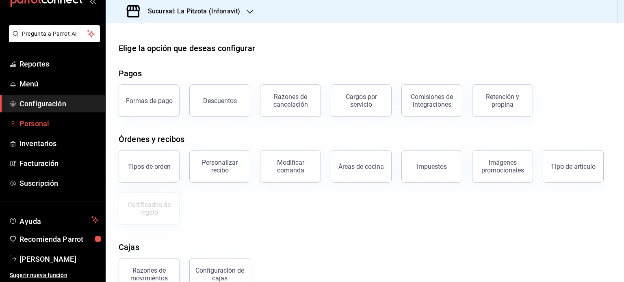
click at [44, 125] on span "Personal" at bounding box center [58, 123] width 79 height 11
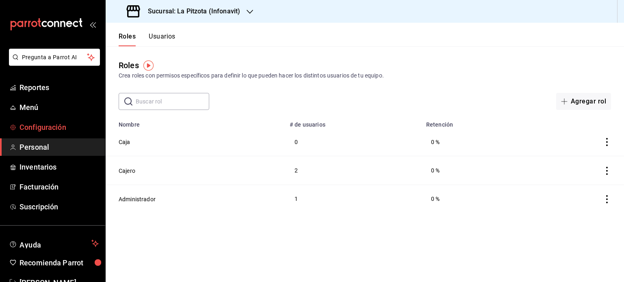
click at [34, 128] on span "Configuración" at bounding box center [58, 127] width 79 height 11
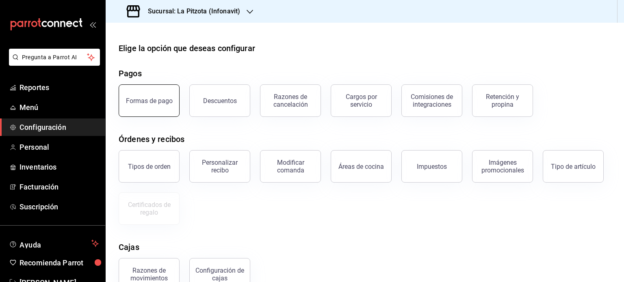
click at [143, 113] on button "Formas de pago" at bounding box center [149, 100] width 61 height 32
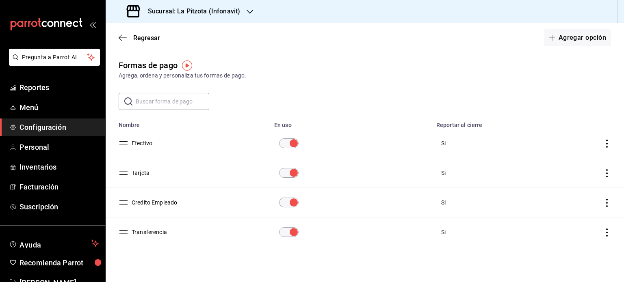
click at [118, 39] on div "Regresar Agregar opción" at bounding box center [365, 38] width 518 height 30
click at [122, 35] on icon "button" at bounding box center [123, 37] width 8 height 7
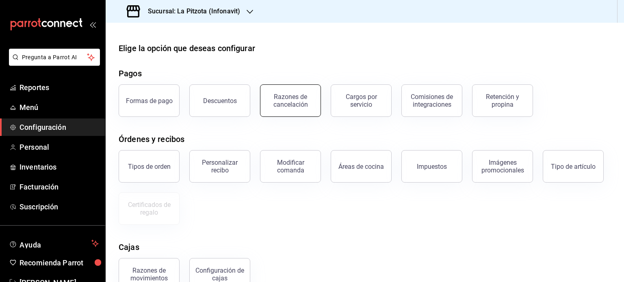
click at [298, 104] on div "Razones de cancelación" at bounding box center [290, 100] width 50 height 15
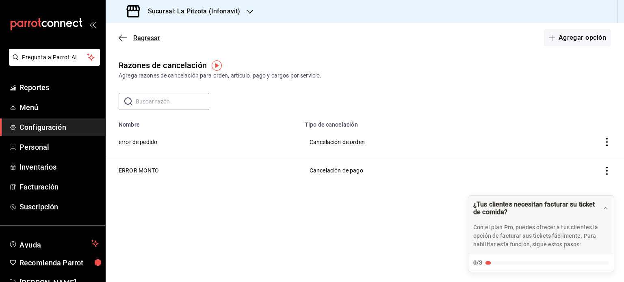
click at [119, 34] on icon "button" at bounding box center [123, 37] width 8 height 7
